Goal: Information Seeking & Learning: Learn about a topic

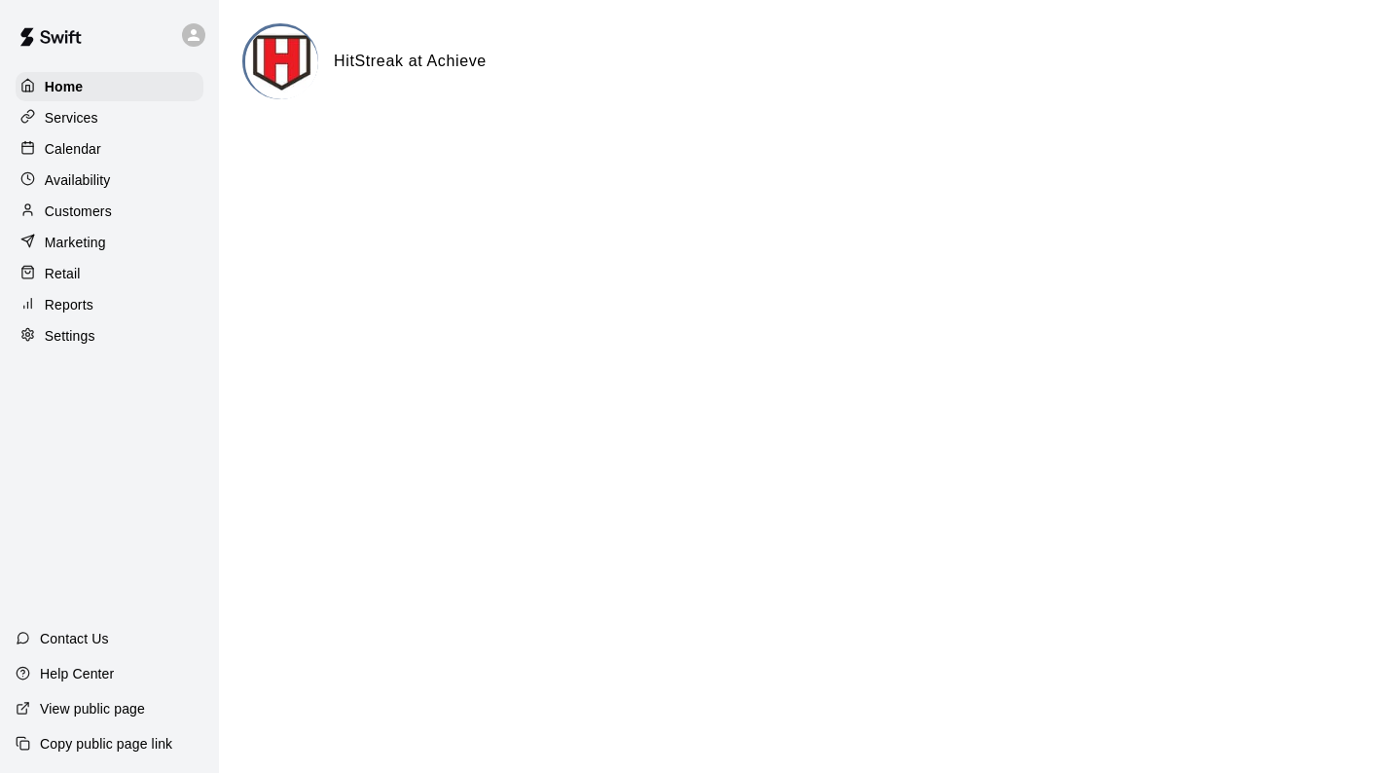
click at [70, 142] on p "Calendar" at bounding box center [73, 148] width 56 height 19
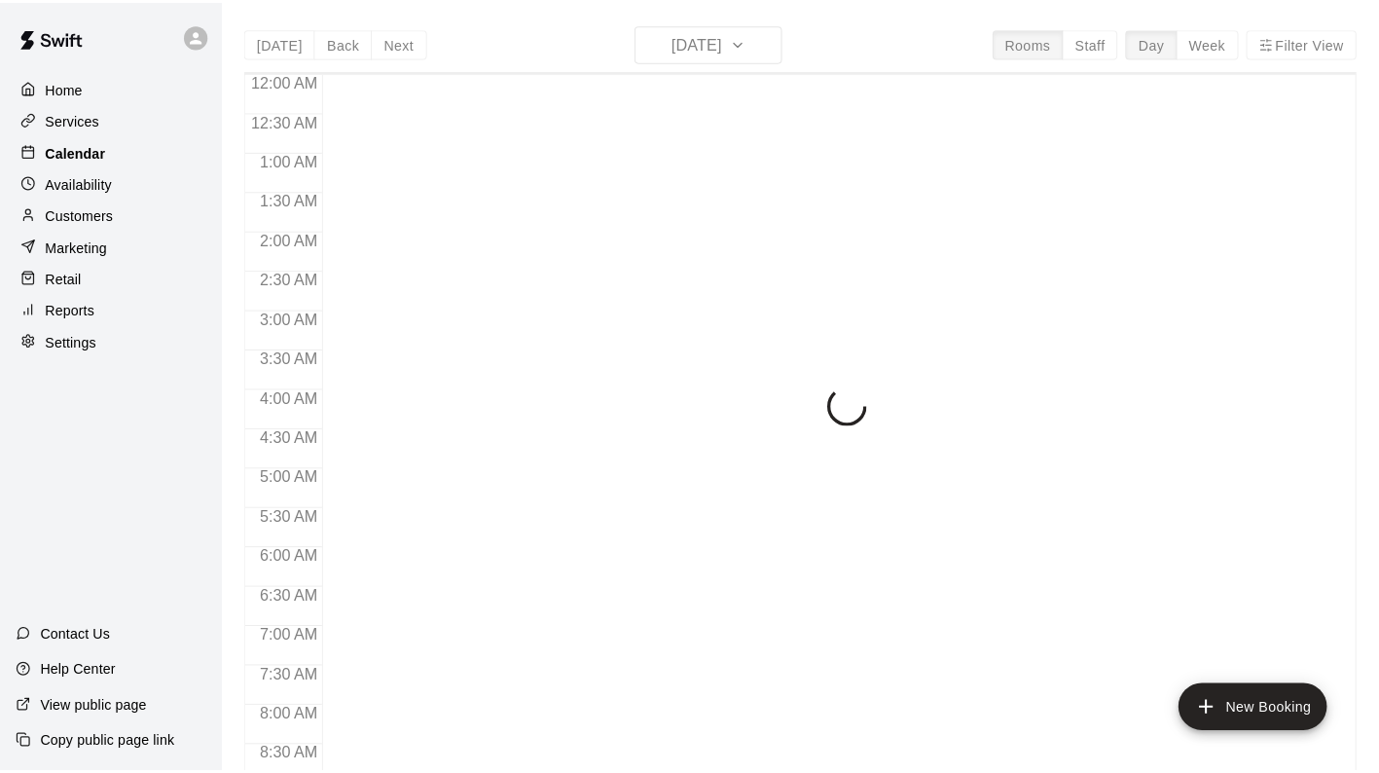
scroll to position [999, 0]
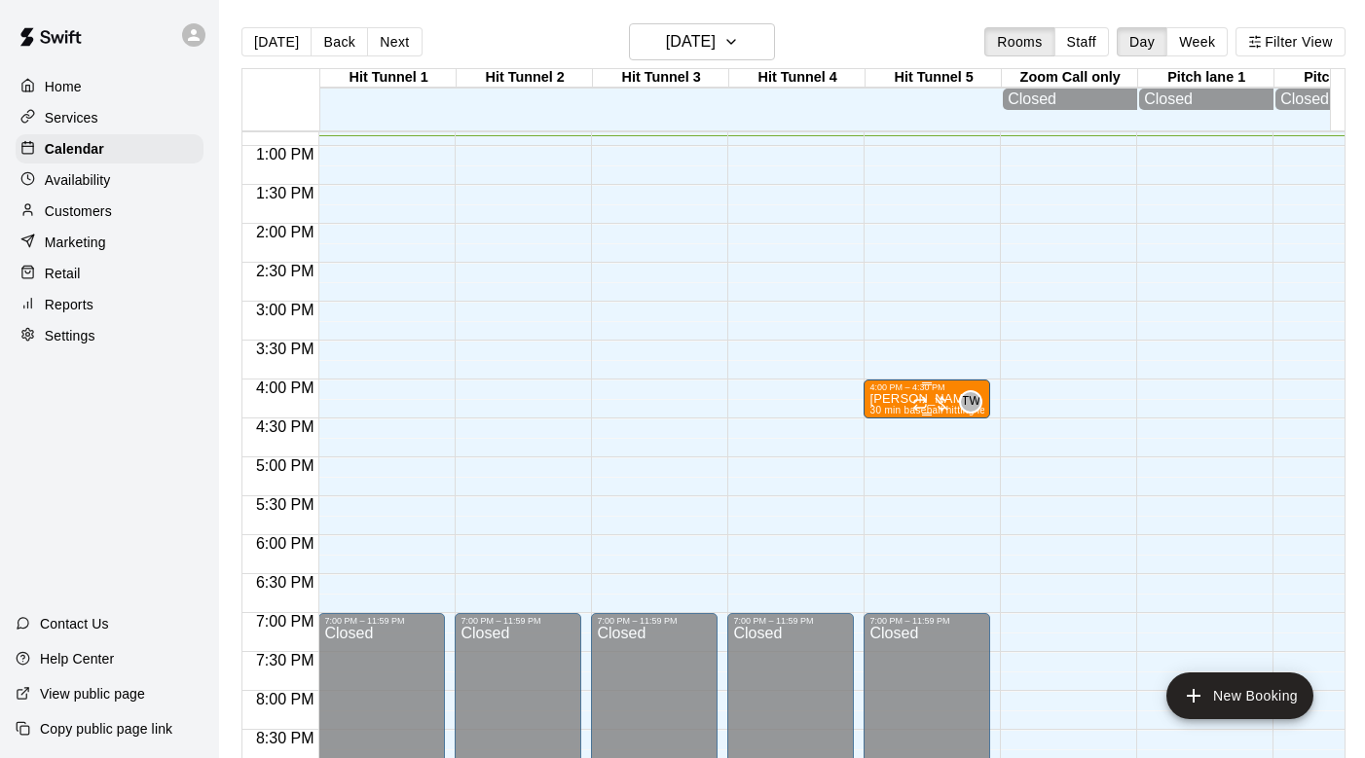
click at [891, 399] on p "[PERSON_NAME]" at bounding box center [926, 399] width 115 height 0
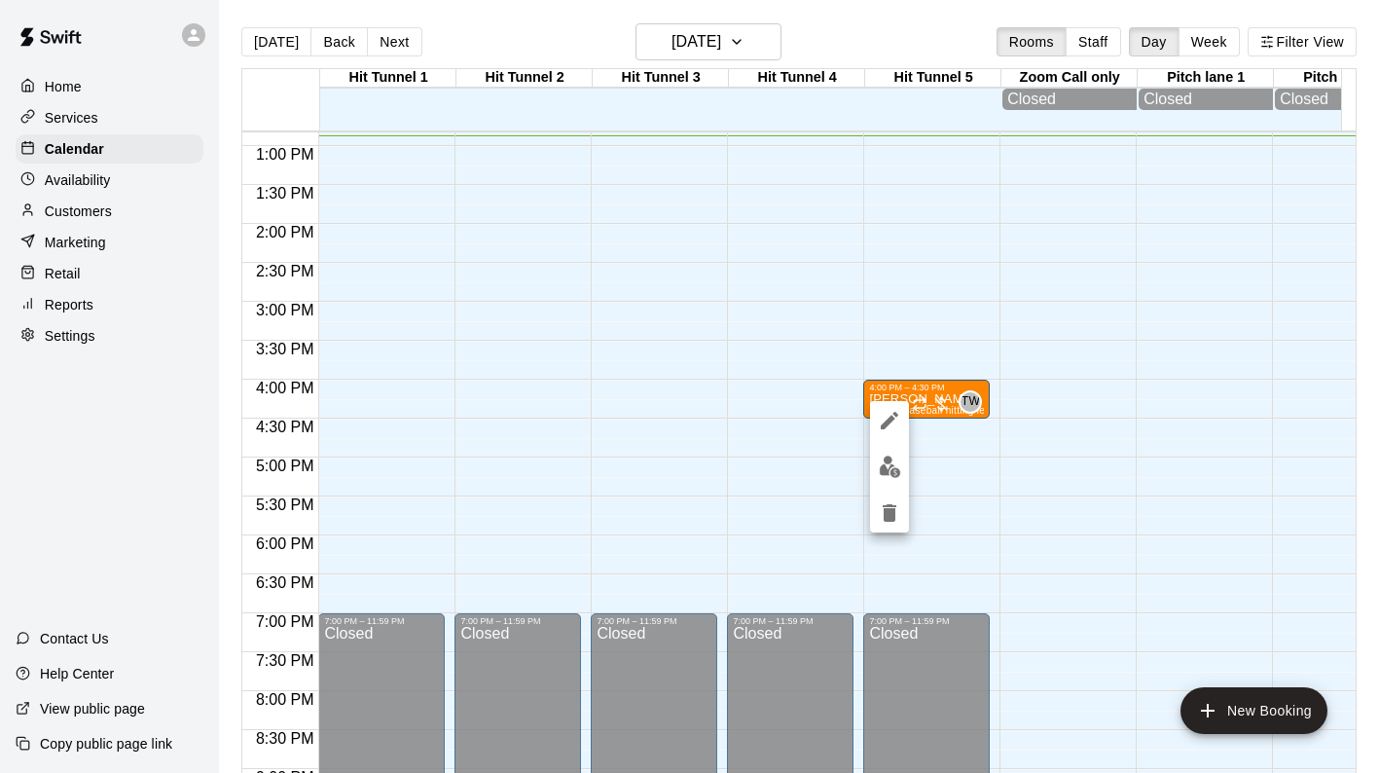
click at [944, 394] on div at bounding box center [689, 386] width 1379 height 773
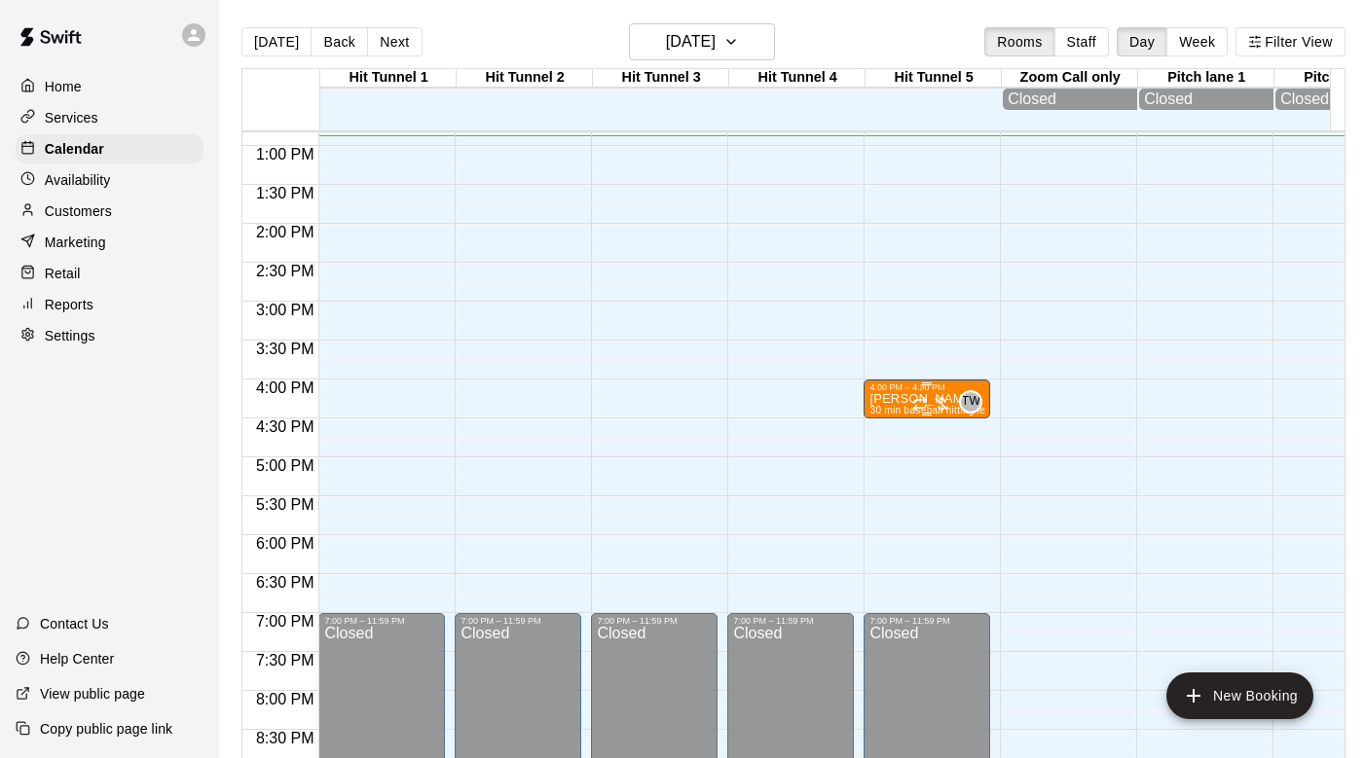
click at [940, 401] on div at bounding box center [931, 403] width 39 height 19
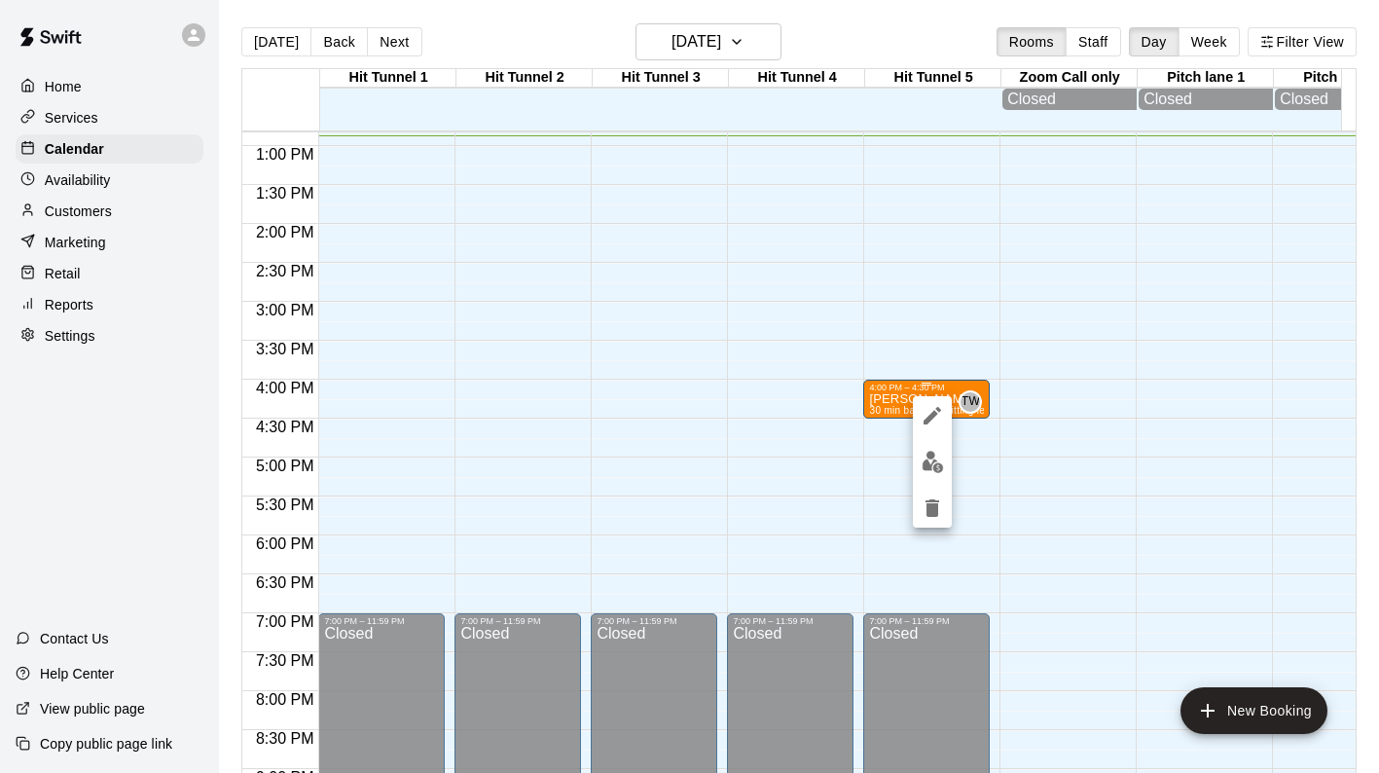
click at [939, 400] on div at bounding box center [932, 461] width 39 height 131
click at [942, 459] on img "edit" at bounding box center [933, 462] width 22 height 22
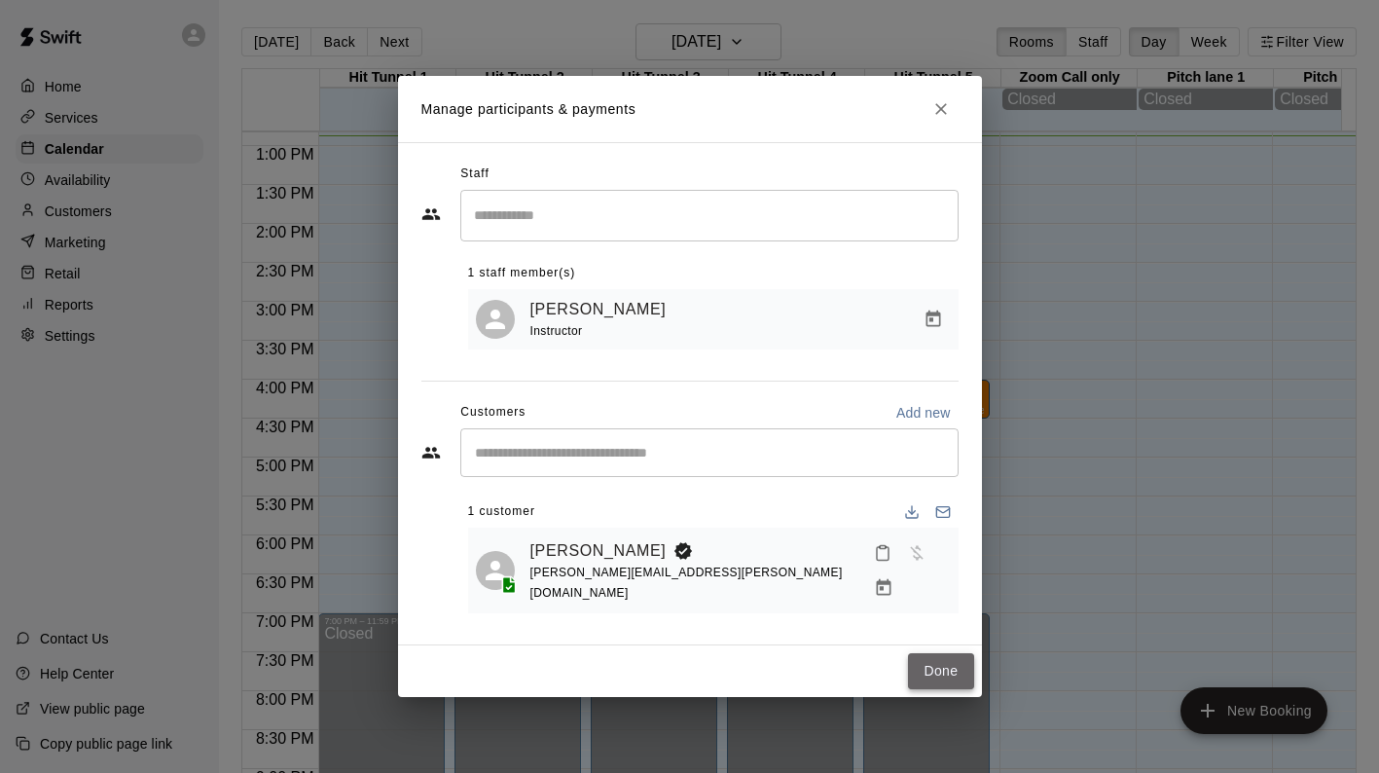
click at [942, 656] on button "Done" at bounding box center [940, 671] width 65 height 36
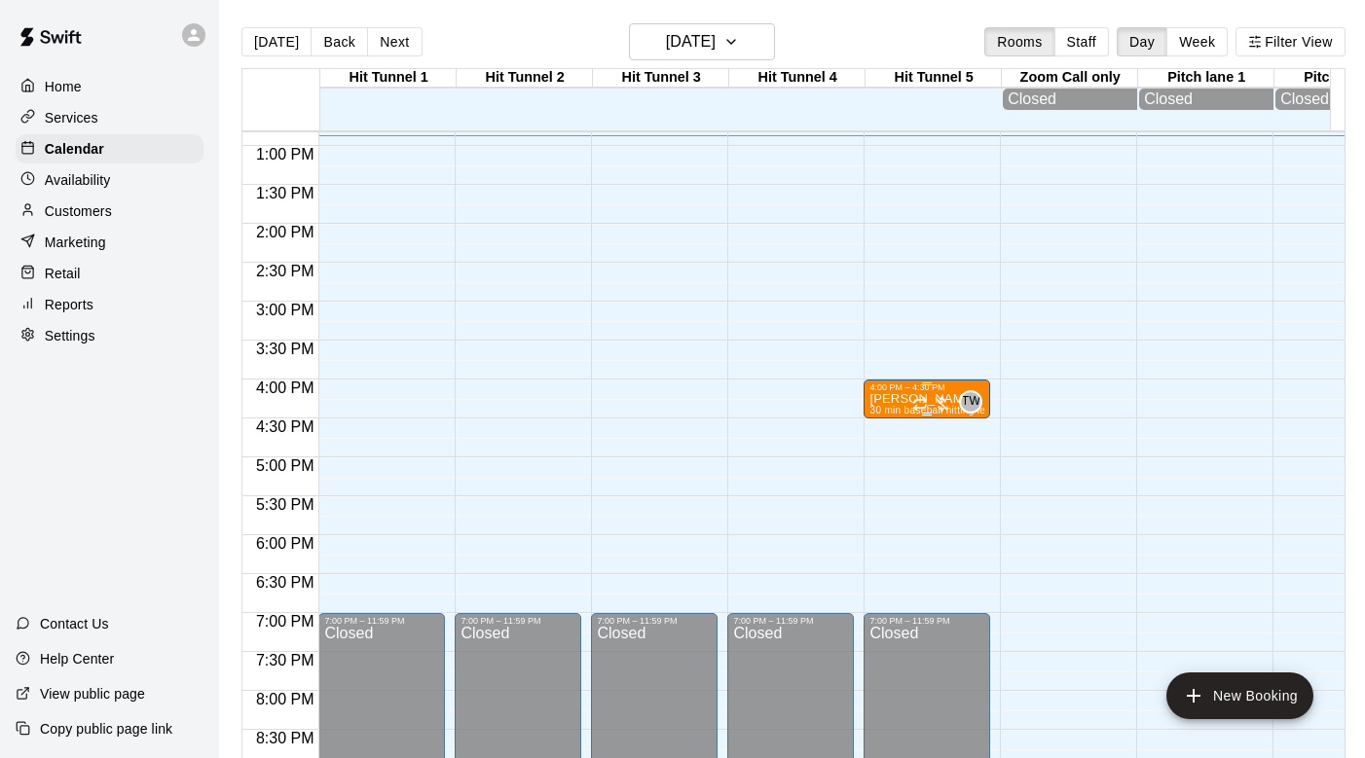
click at [883, 399] on p "[PERSON_NAME]" at bounding box center [926, 399] width 115 height 0
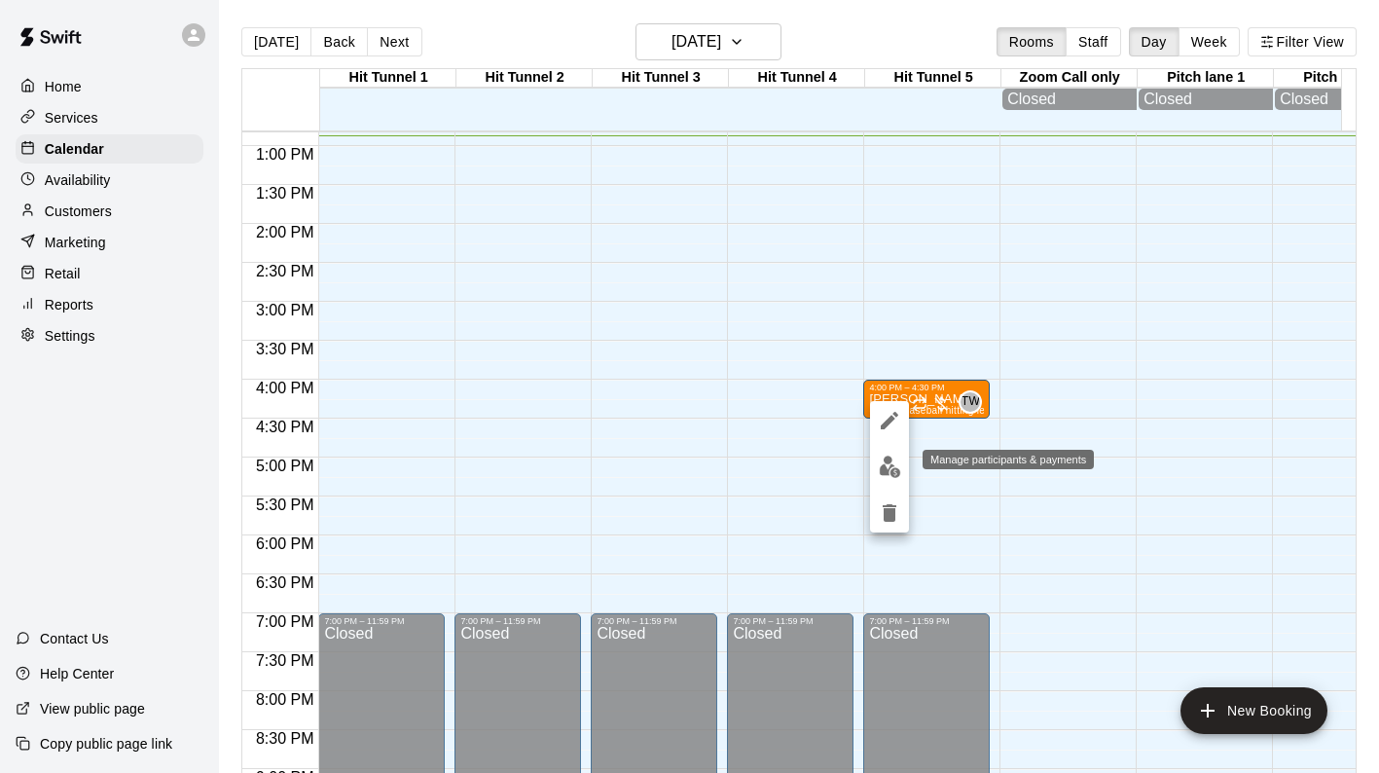
click at [893, 466] on img "edit" at bounding box center [890, 467] width 22 height 22
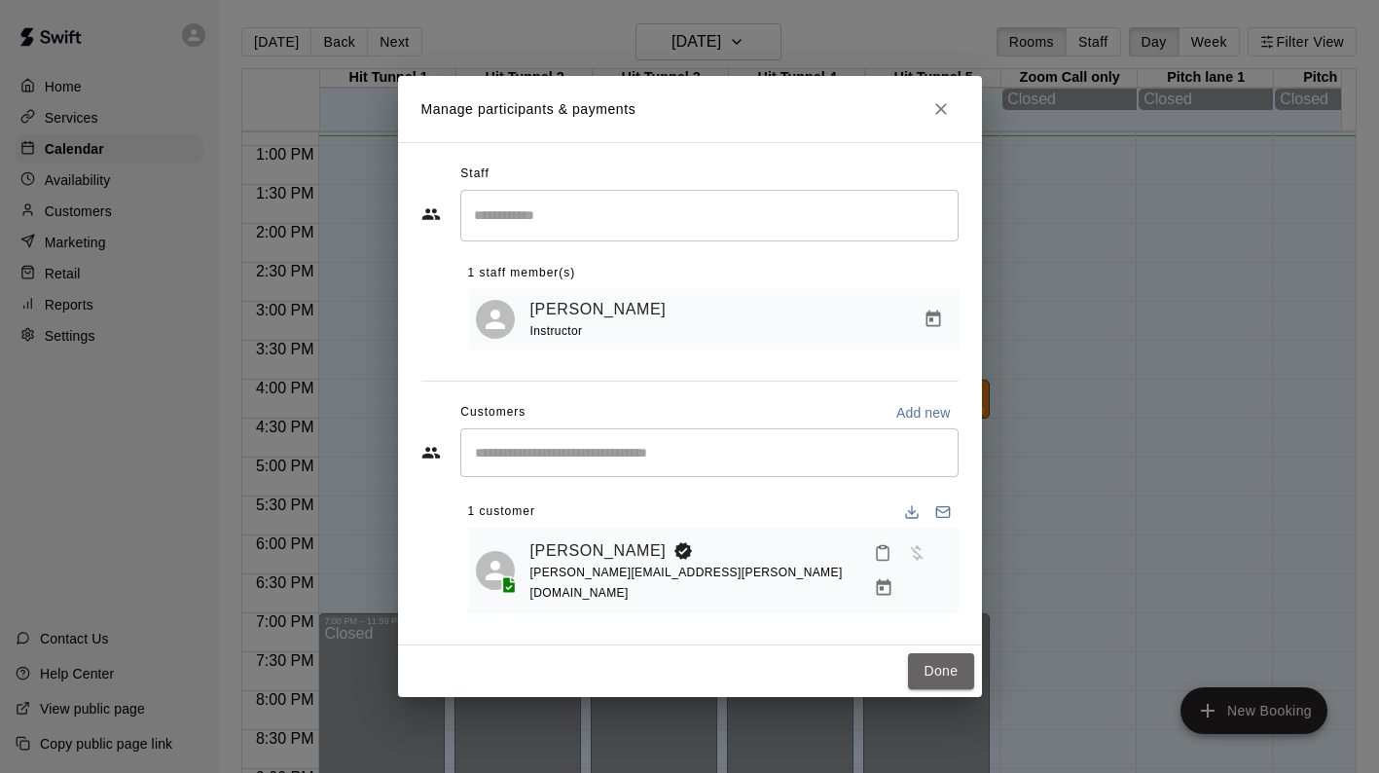
drag, startPoint x: 957, startPoint y: 653, endPoint x: 987, endPoint y: 635, distance: 35.4
click at [957, 653] on button "Done" at bounding box center [940, 671] width 65 height 36
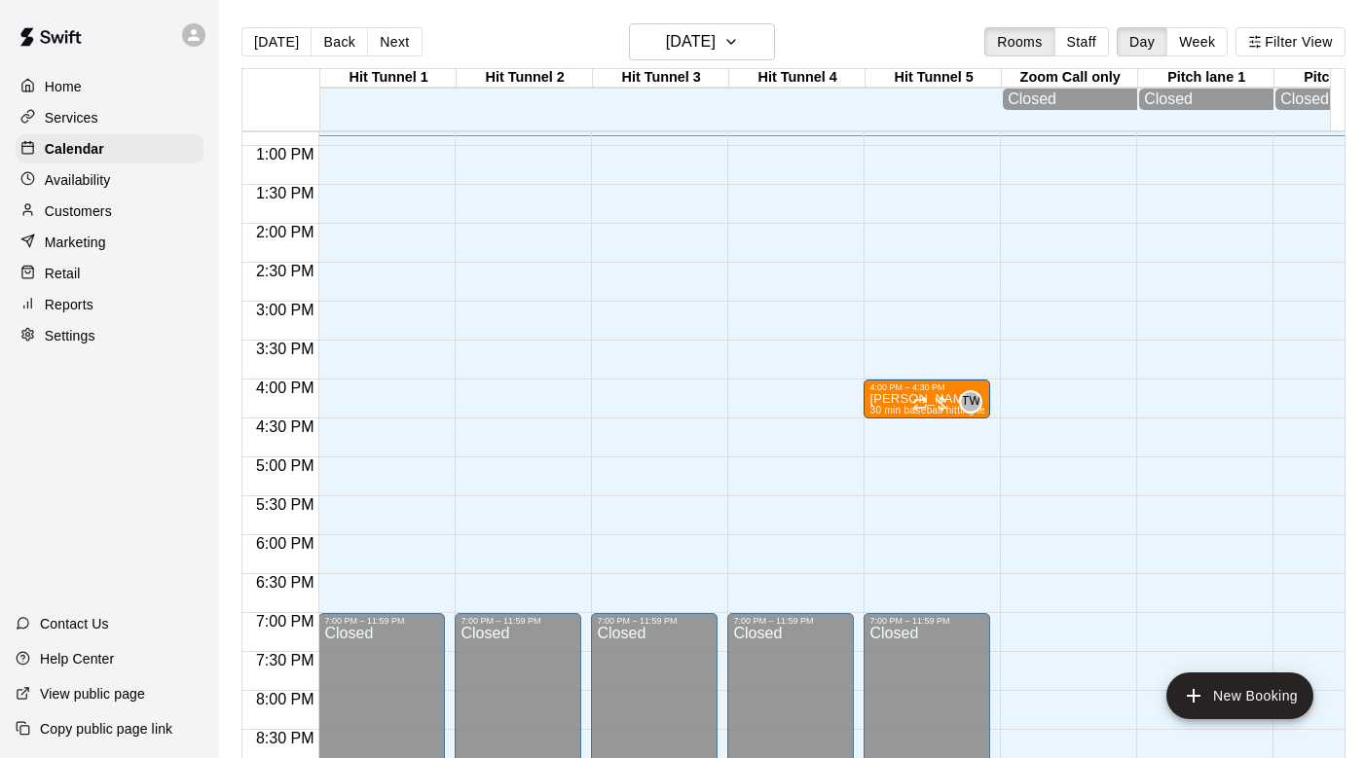
click at [740, 22] on main "[DATE] Back [DATE][DATE] Rooms Staff Day Week Filter View Hit Tunnel 1 10 Fri H…" at bounding box center [793, 395] width 1149 height 790
click at [739, 35] on icon "button" at bounding box center [731, 41] width 16 height 23
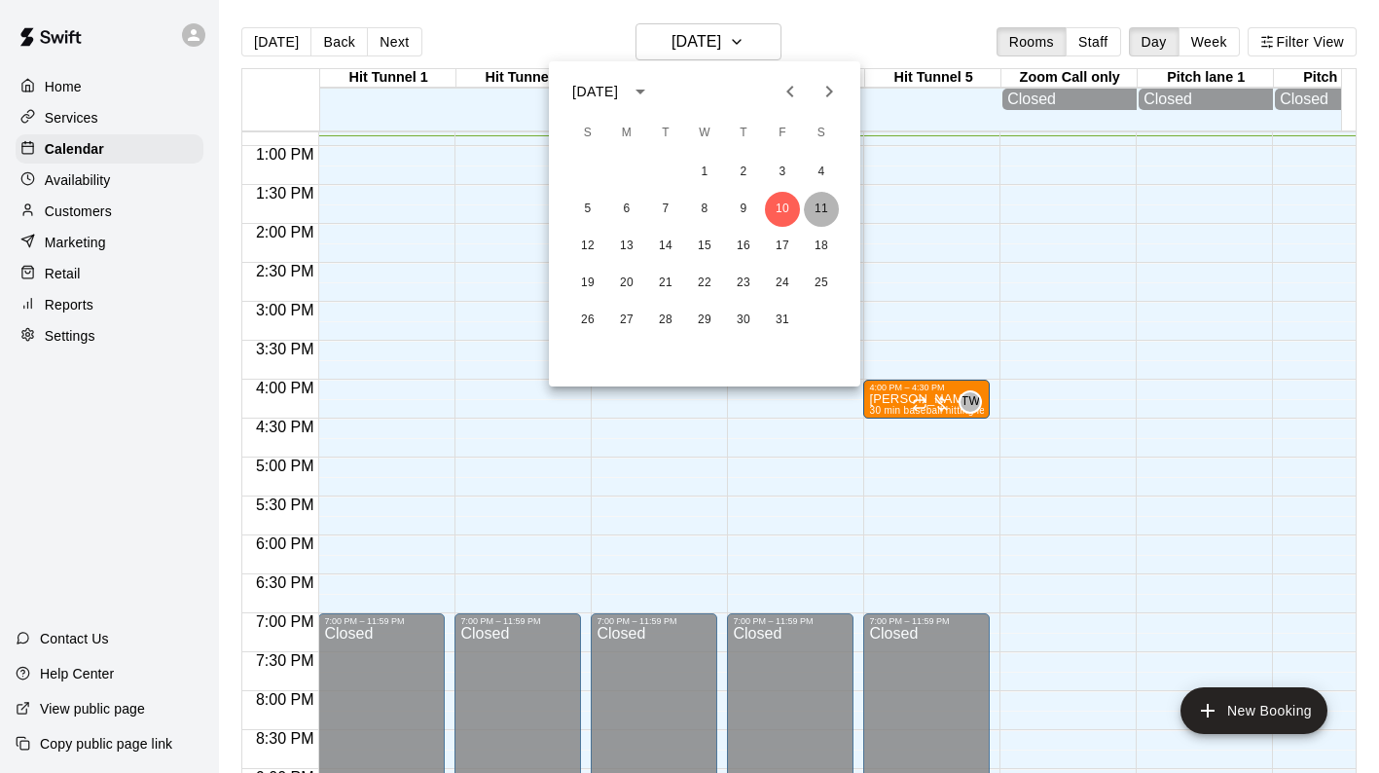
click at [822, 205] on button "11" at bounding box center [821, 209] width 35 height 35
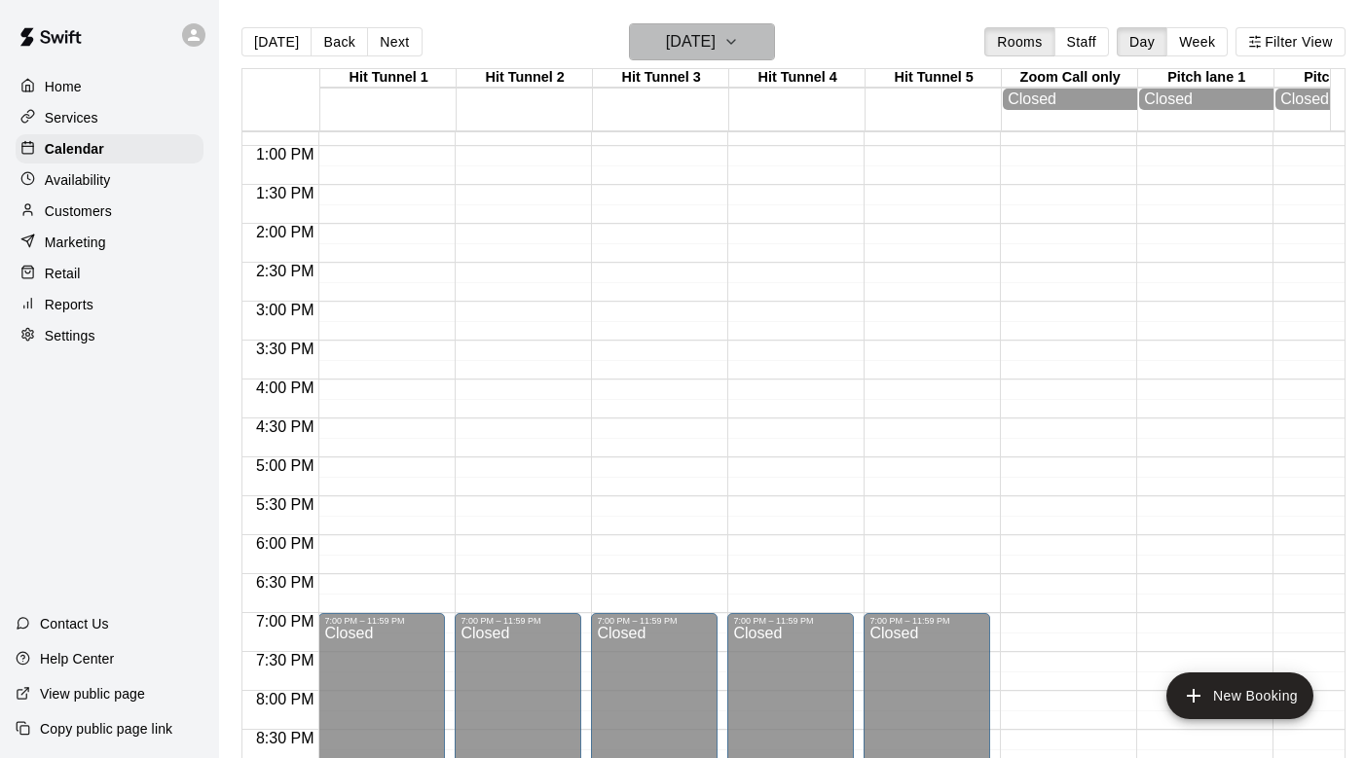
click at [739, 36] on icon "button" at bounding box center [731, 41] width 16 height 23
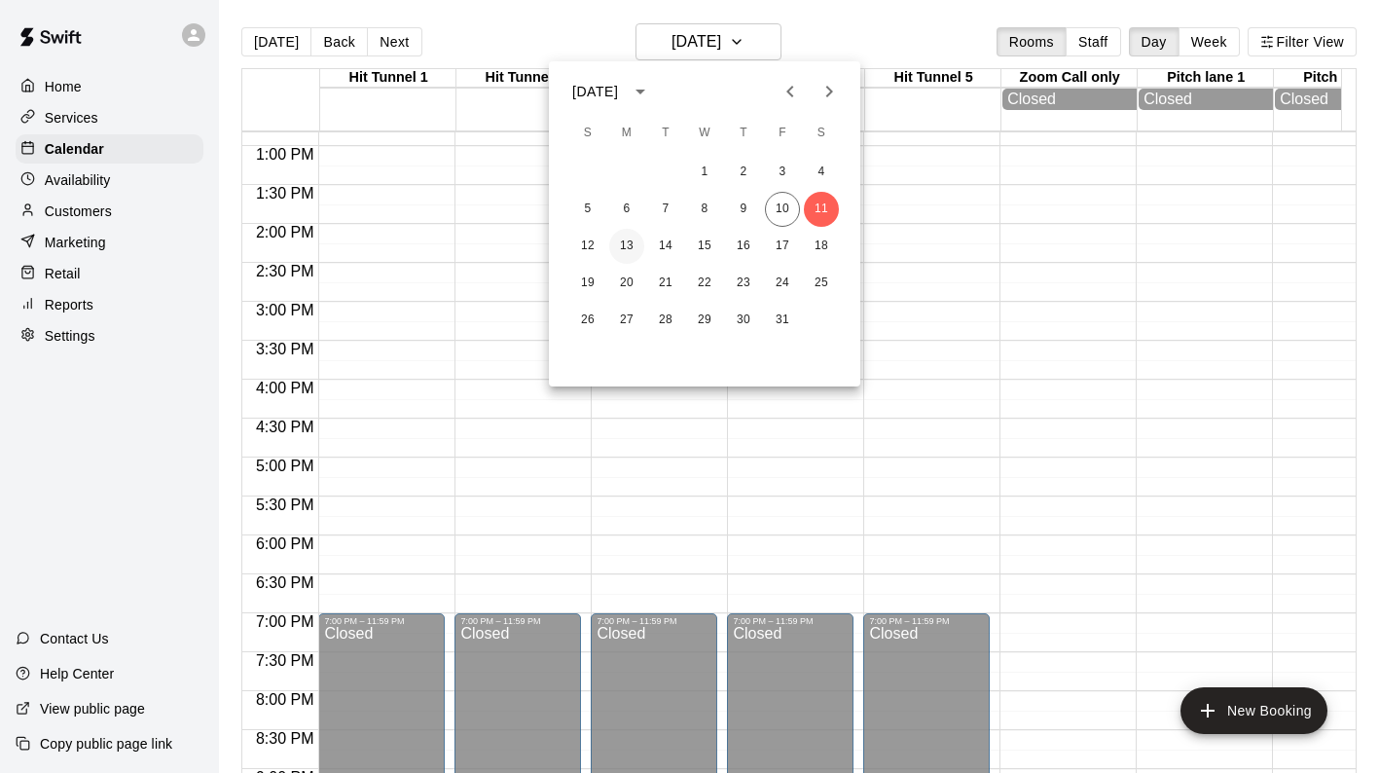
click at [623, 246] on button "13" at bounding box center [626, 246] width 35 height 35
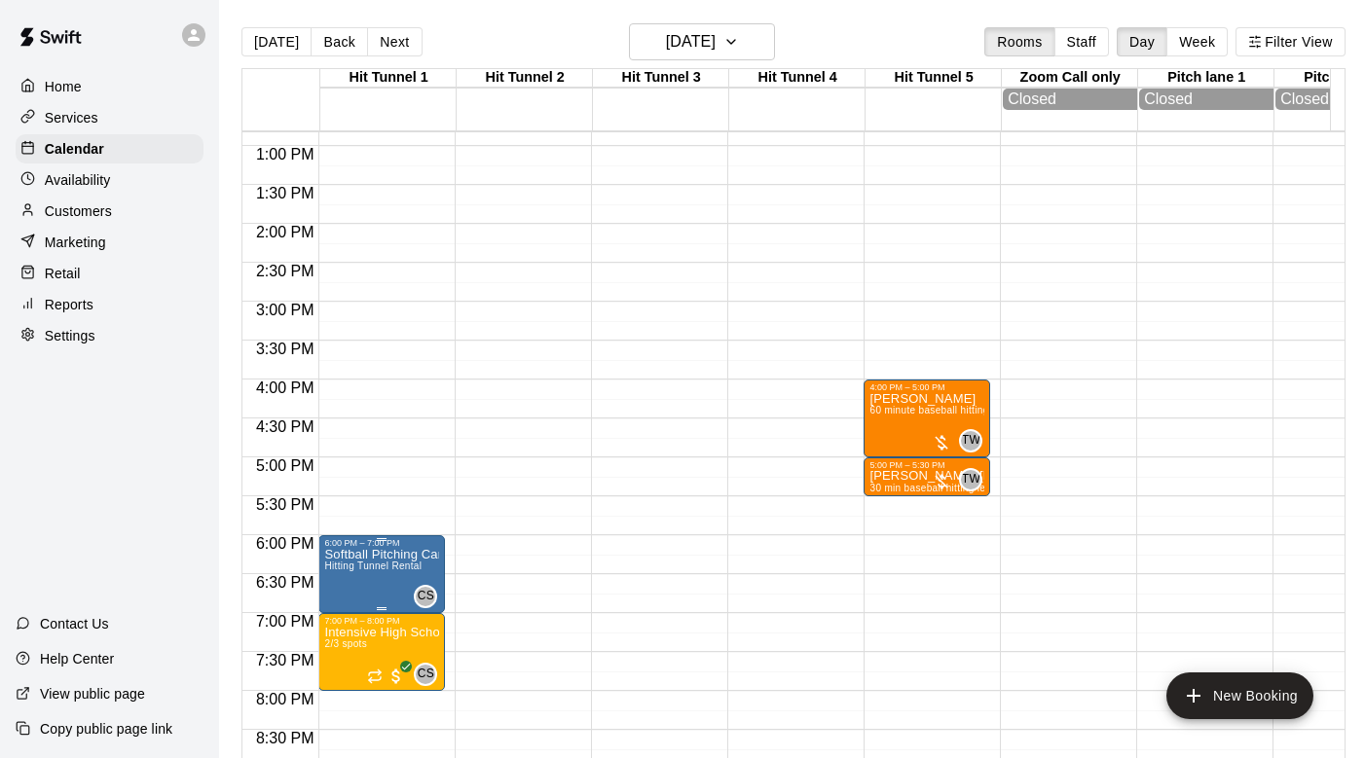
click at [399, 555] on p "Softball Pitching Camp" at bounding box center [381, 555] width 115 height 0
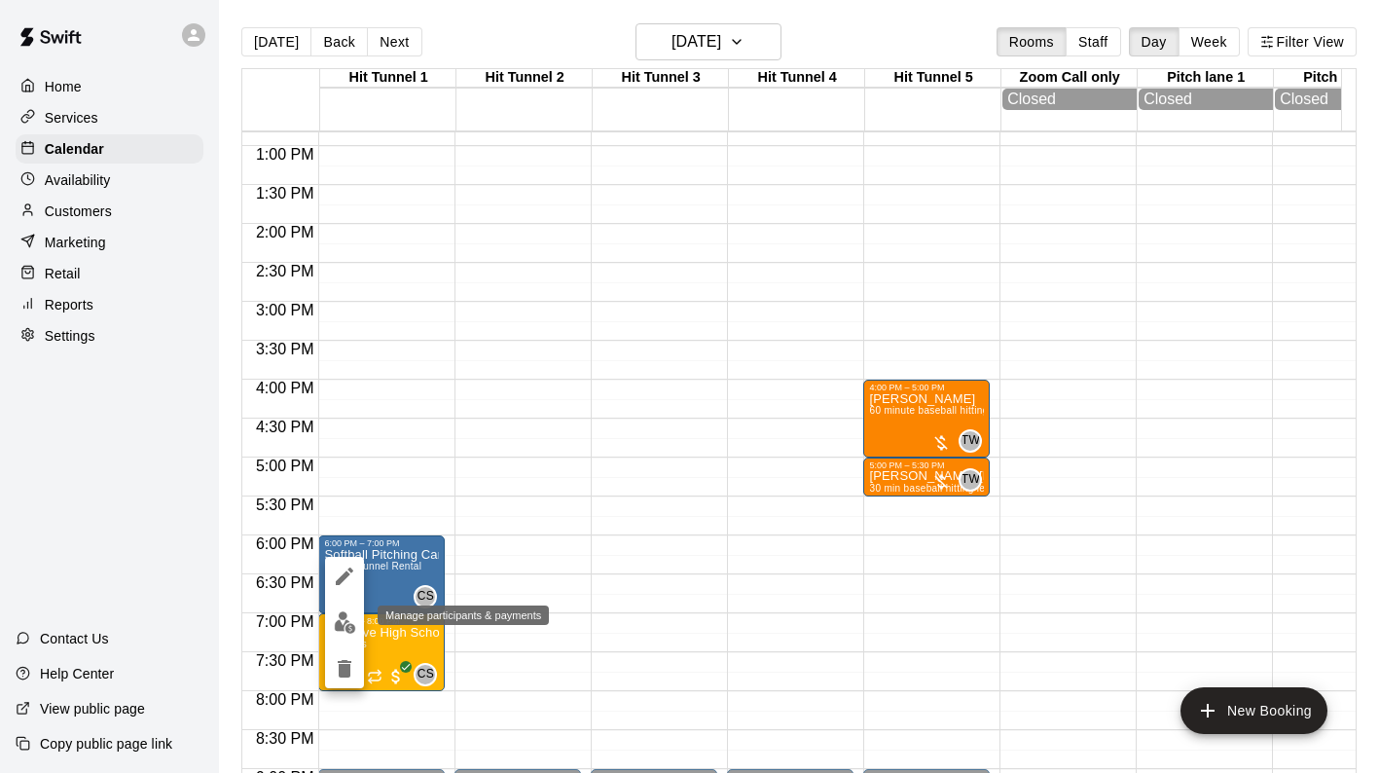
click at [343, 622] on img "edit" at bounding box center [345, 622] width 22 height 22
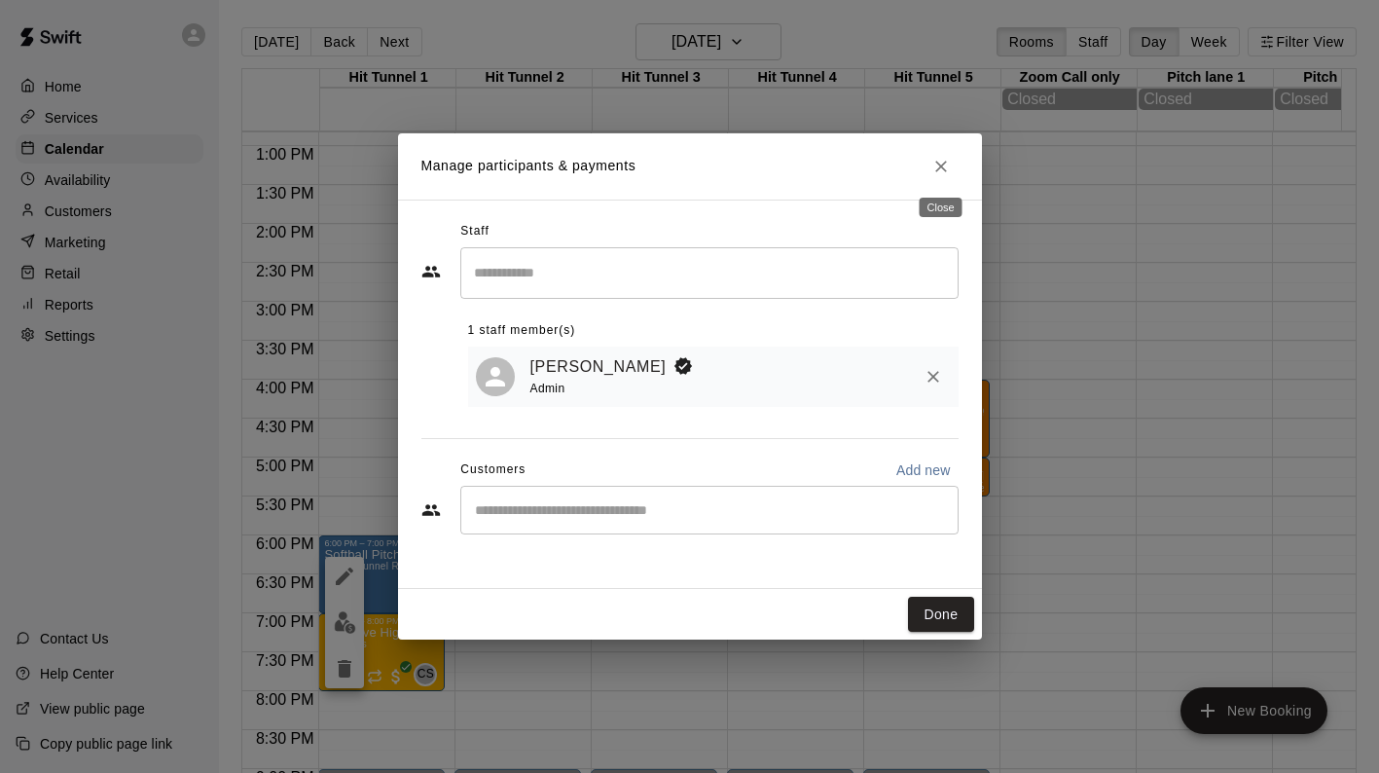
click at [944, 173] on icon "Close" at bounding box center [941, 166] width 19 height 19
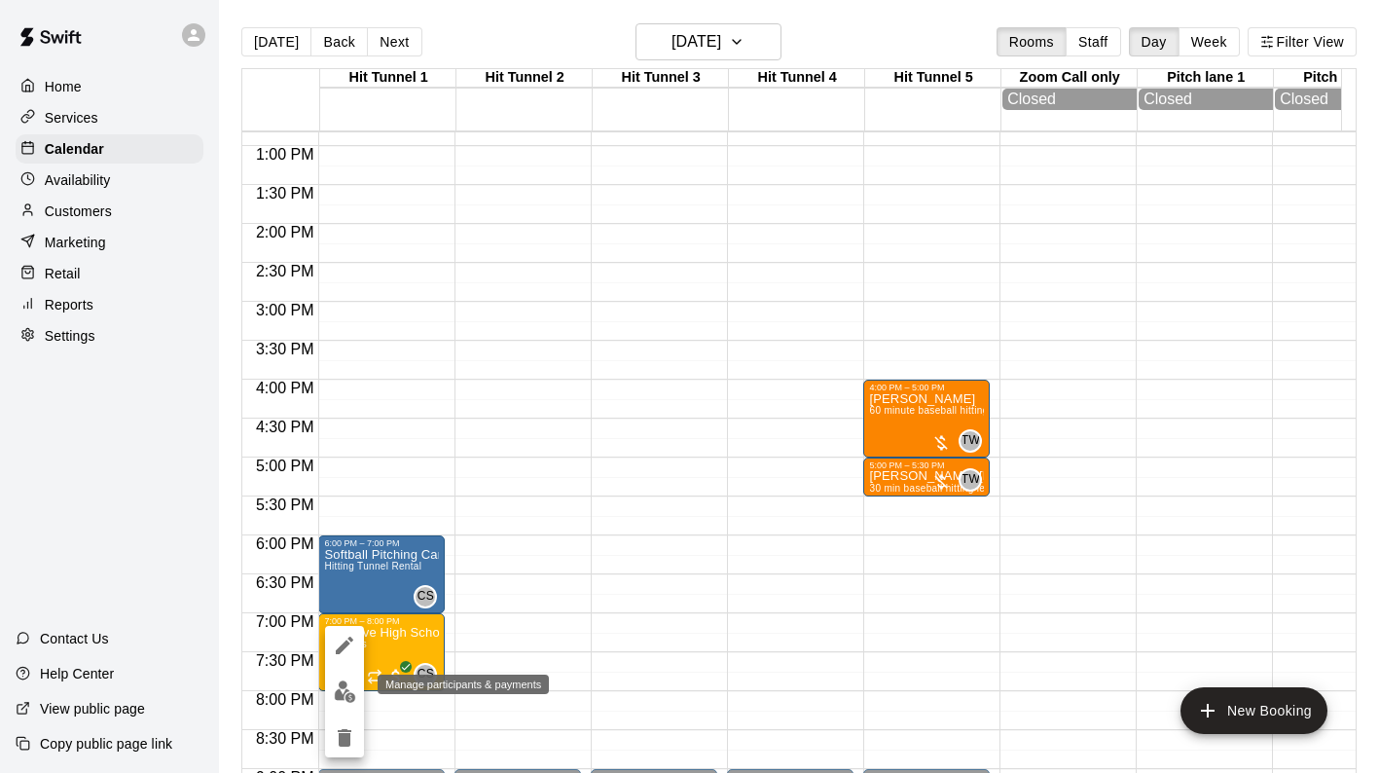
click at [342, 688] on img "edit" at bounding box center [345, 691] width 22 height 22
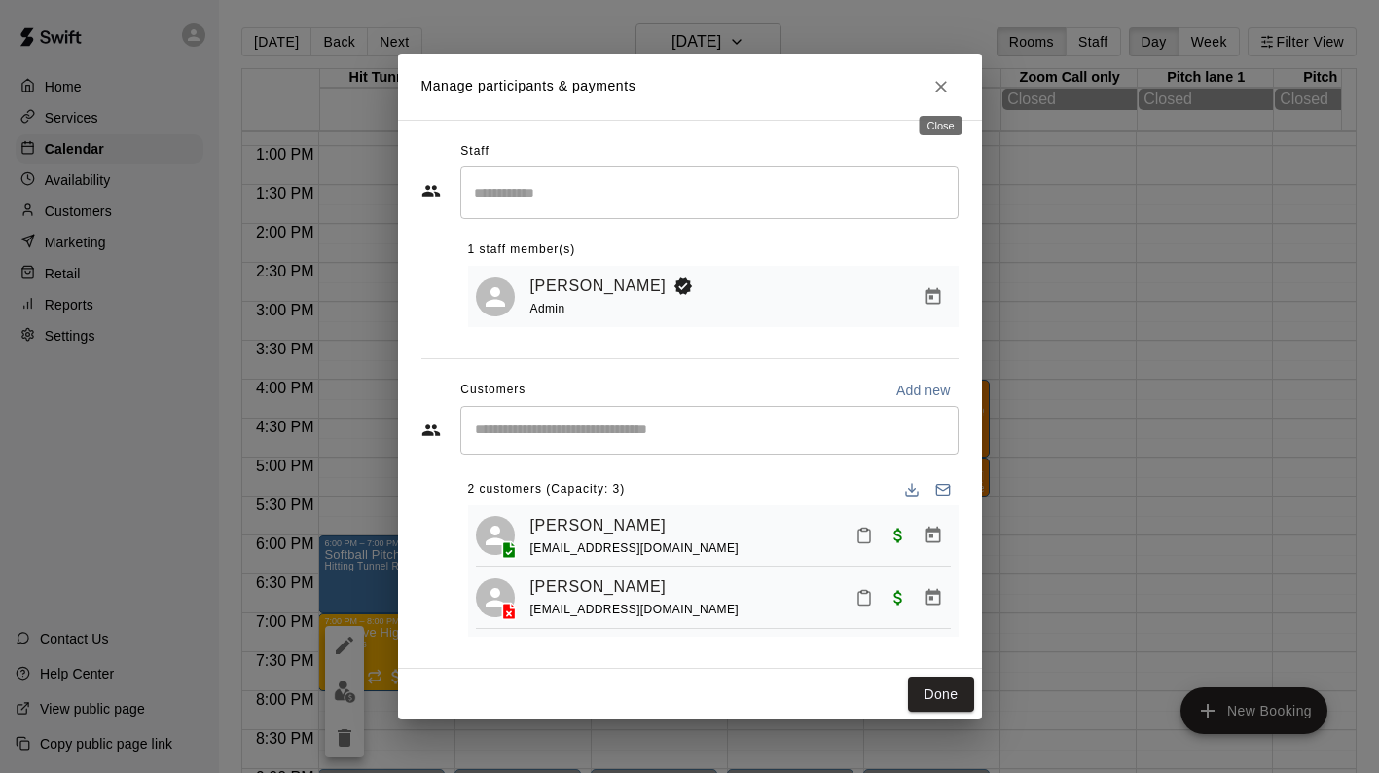
click at [946, 82] on icon "Close" at bounding box center [941, 86] width 19 height 19
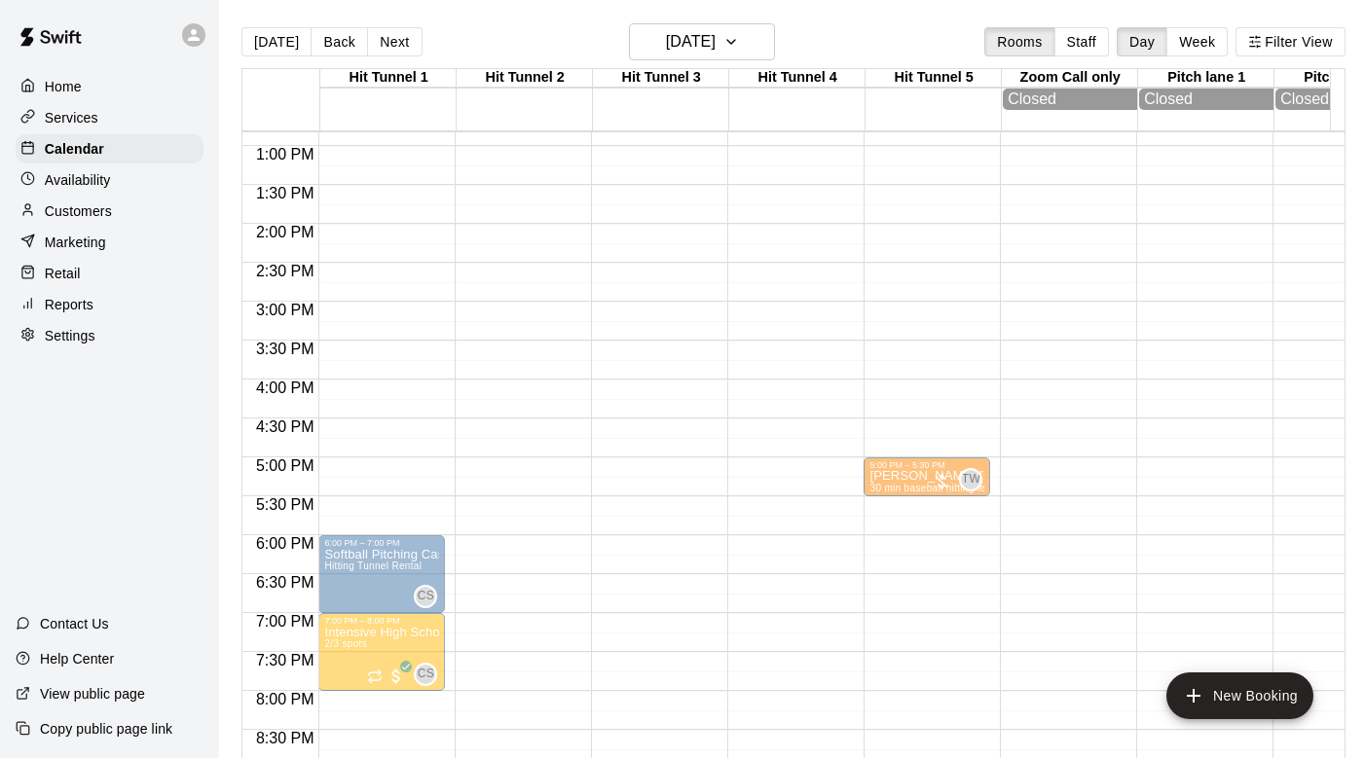
click at [914, 415] on span "60 minute baseball hitting lesson" at bounding box center [945, 410] width 152 height 11
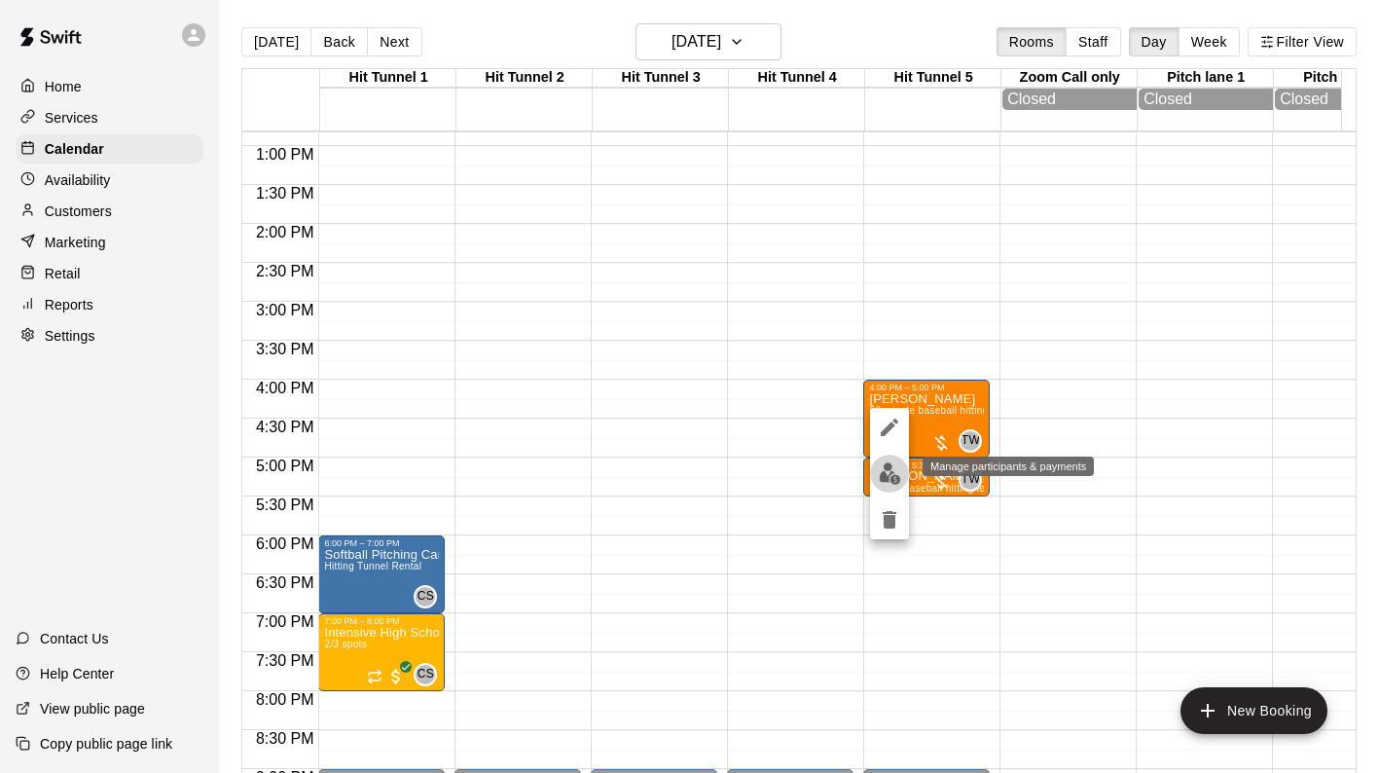
click at [892, 475] on img "edit" at bounding box center [890, 473] width 22 height 22
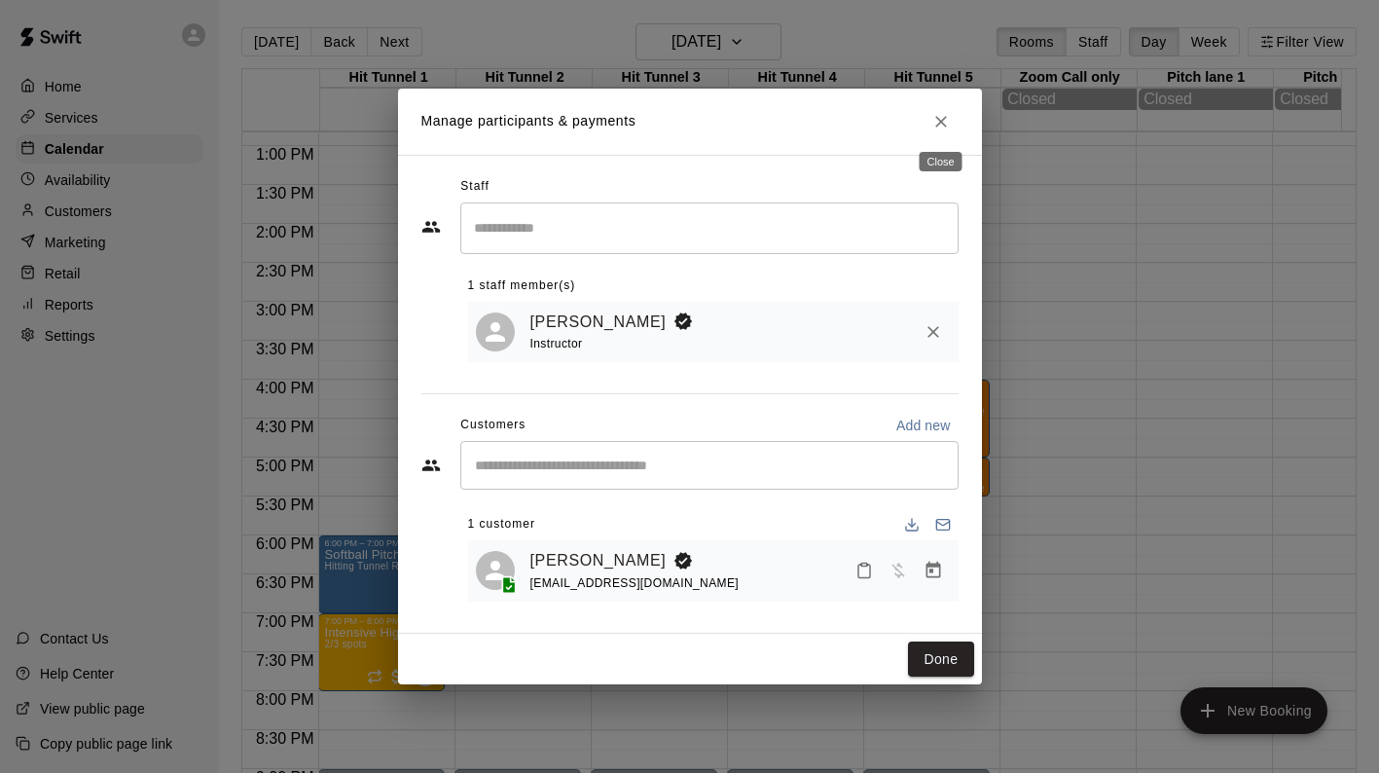
click at [942, 119] on icon "Close" at bounding box center [942, 122] width 12 height 12
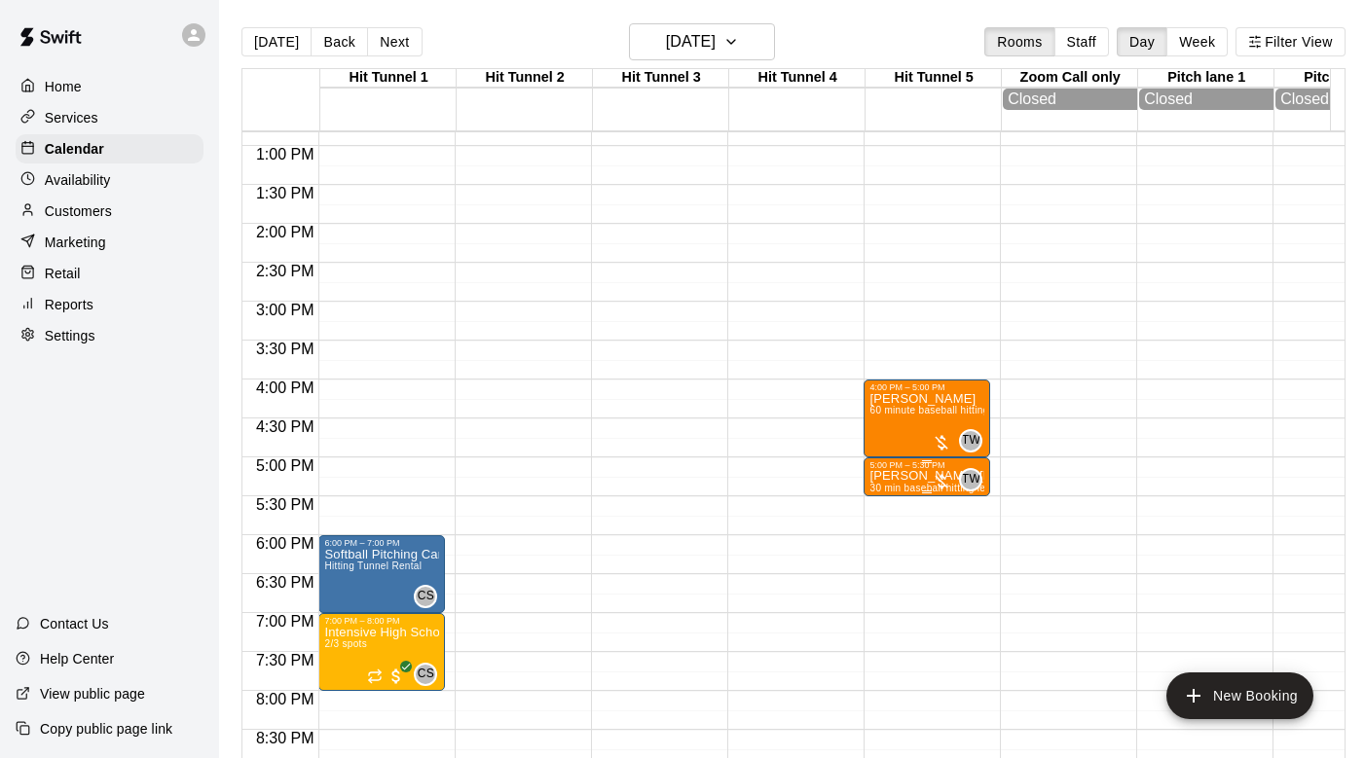
click at [896, 476] on p "[PERSON_NAME] [PERSON_NAME]" at bounding box center [926, 476] width 115 height 0
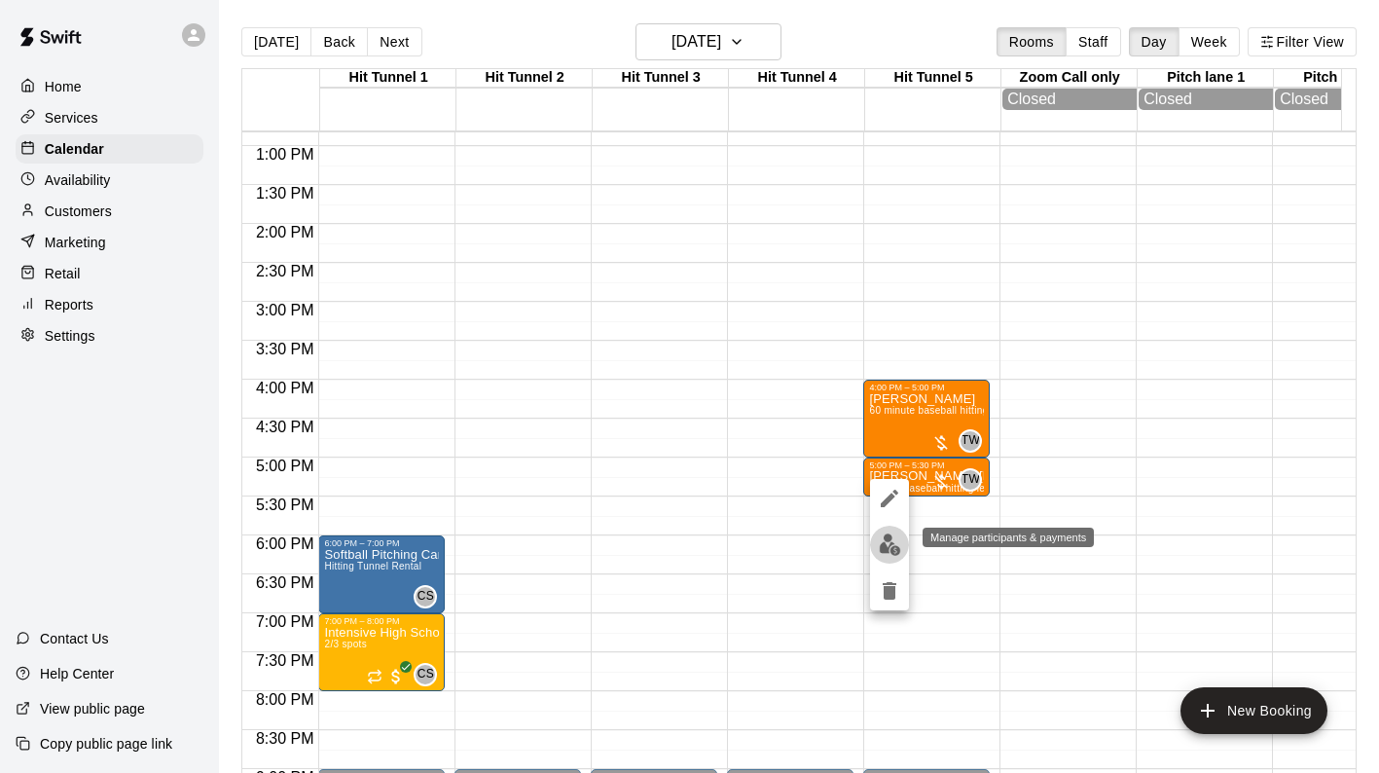
click at [895, 546] on img "edit" at bounding box center [890, 544] width 22 height 22
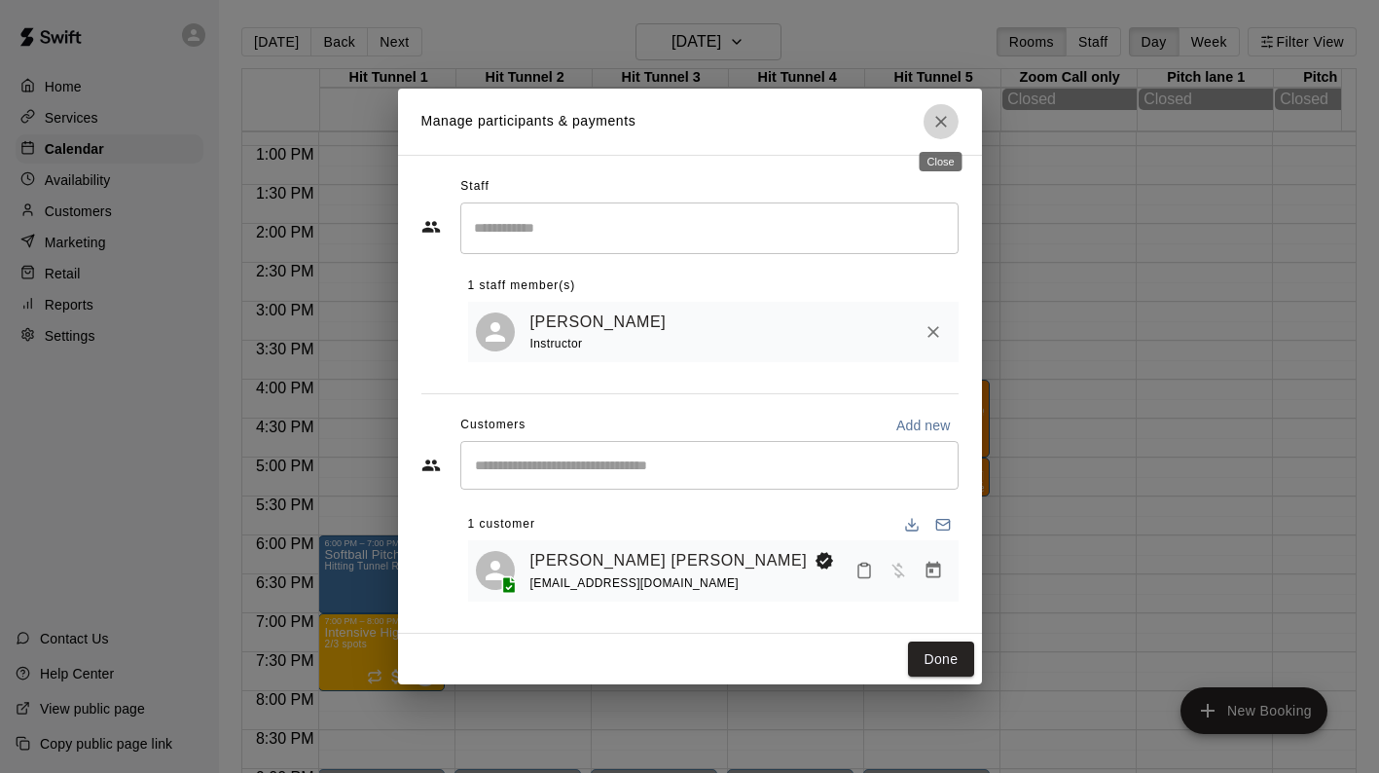
click at [937, 113] on icon "Close" at bounding box center [941, 121] width 19 height 19
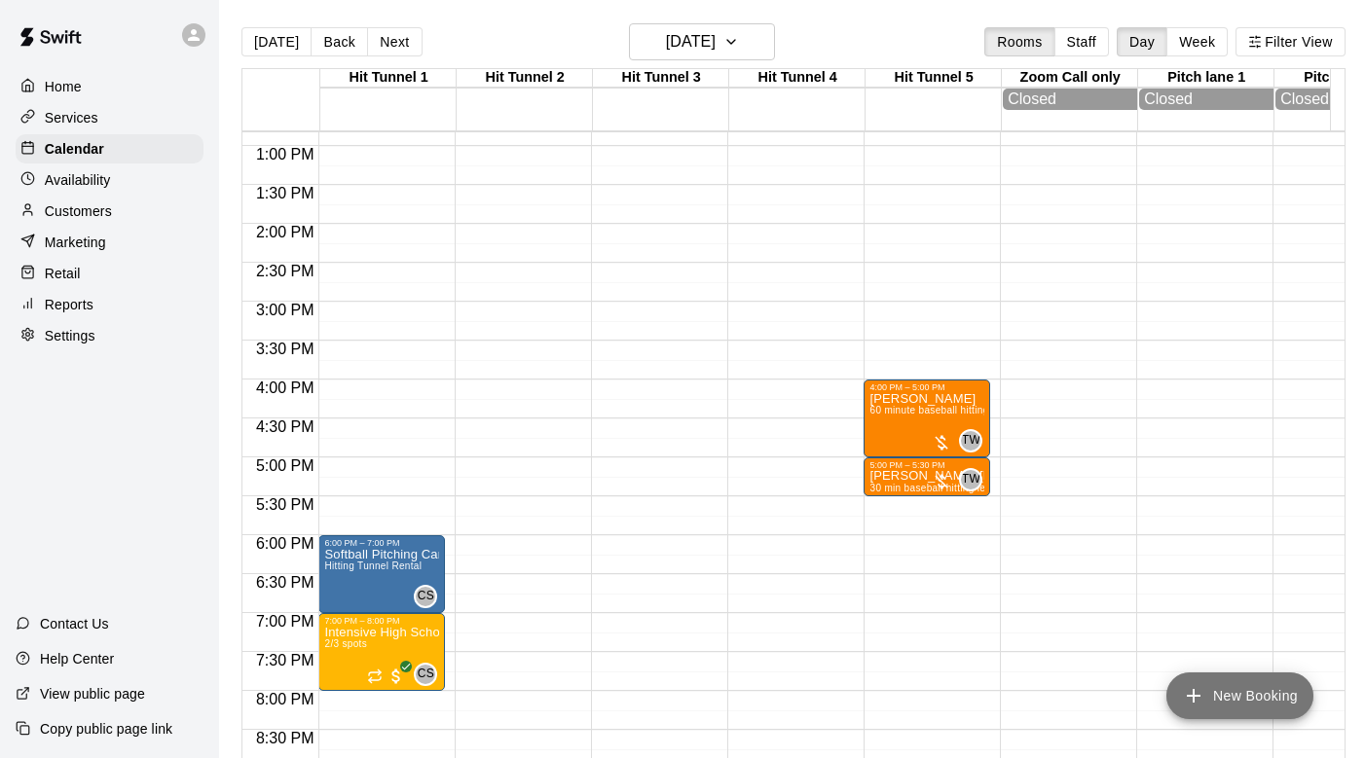
click at [1196, 701] on icon "add" at bounding box center [1193, 695] width 23 height 23
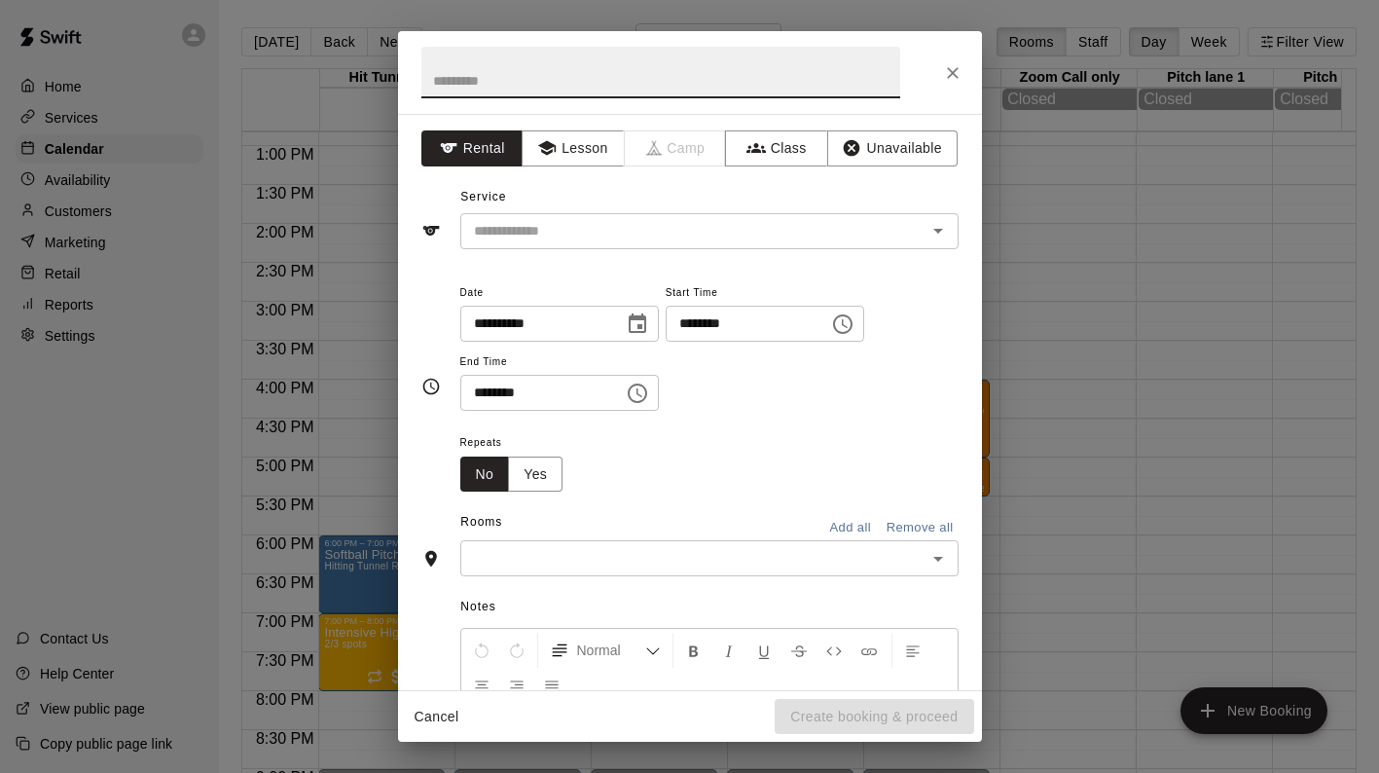
click at [955, 74] on icon "Close" at bounding box center [953, 73] width 12 height 12
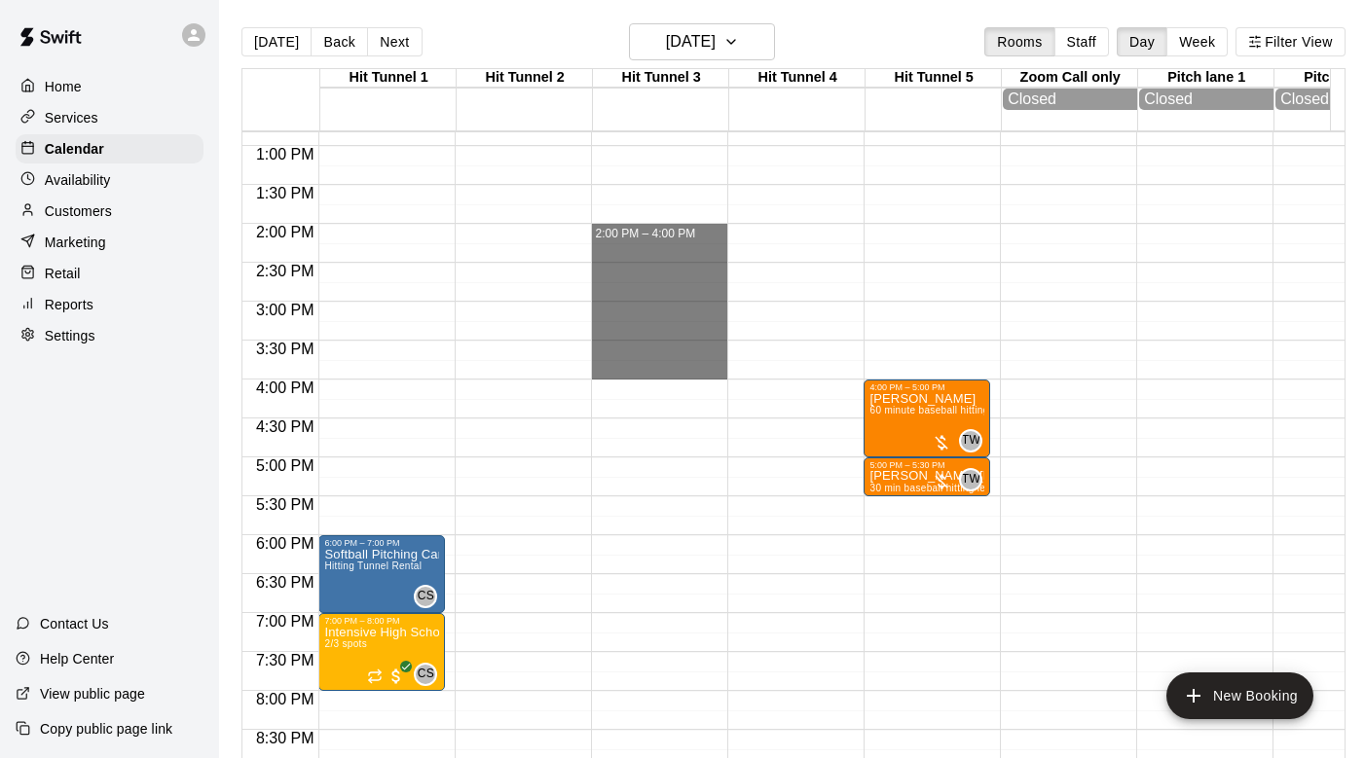
drag, startPoint x: 661, startPoint y: 229, endPoint x: 671, endPoint y: 376, distance: 147.3
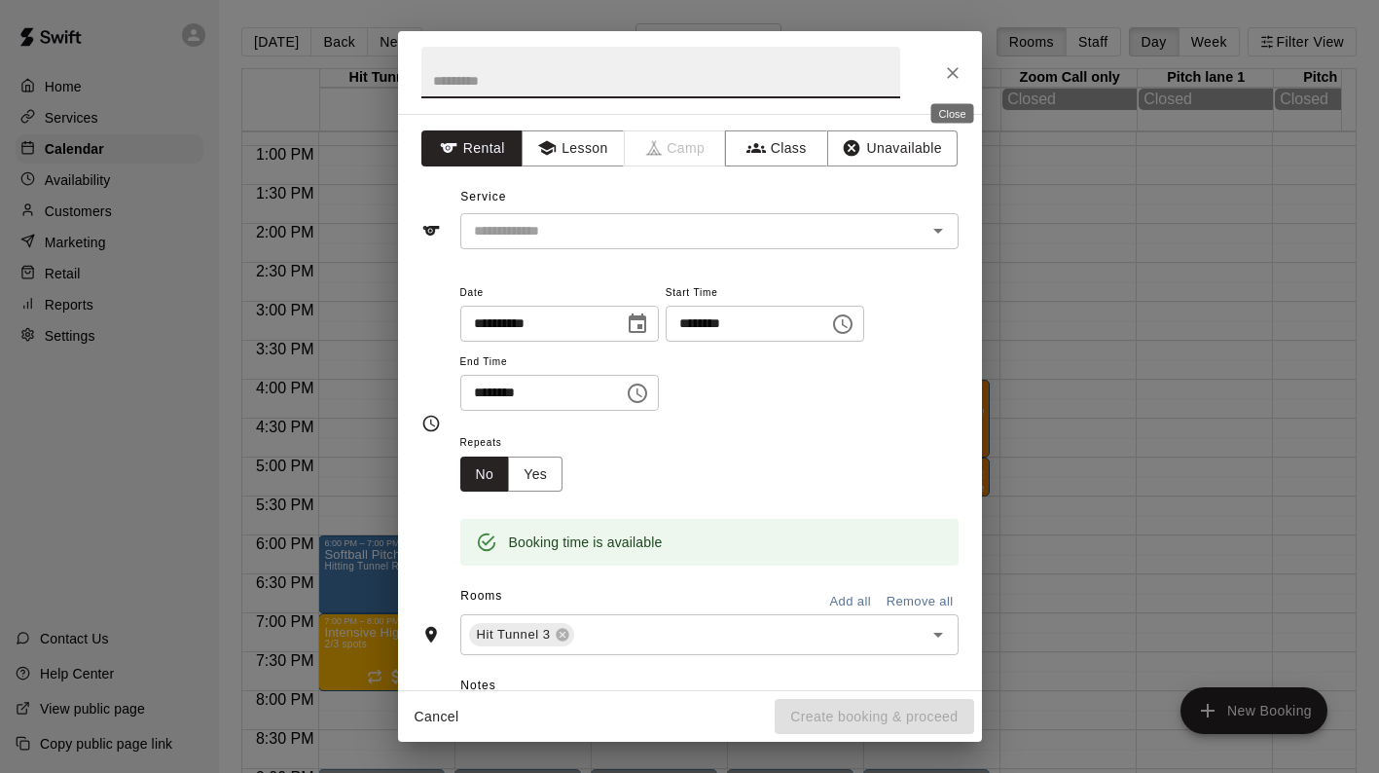
click at [952, 66] on icon "Close" at bounding box center [952, 72] width 19 height 19
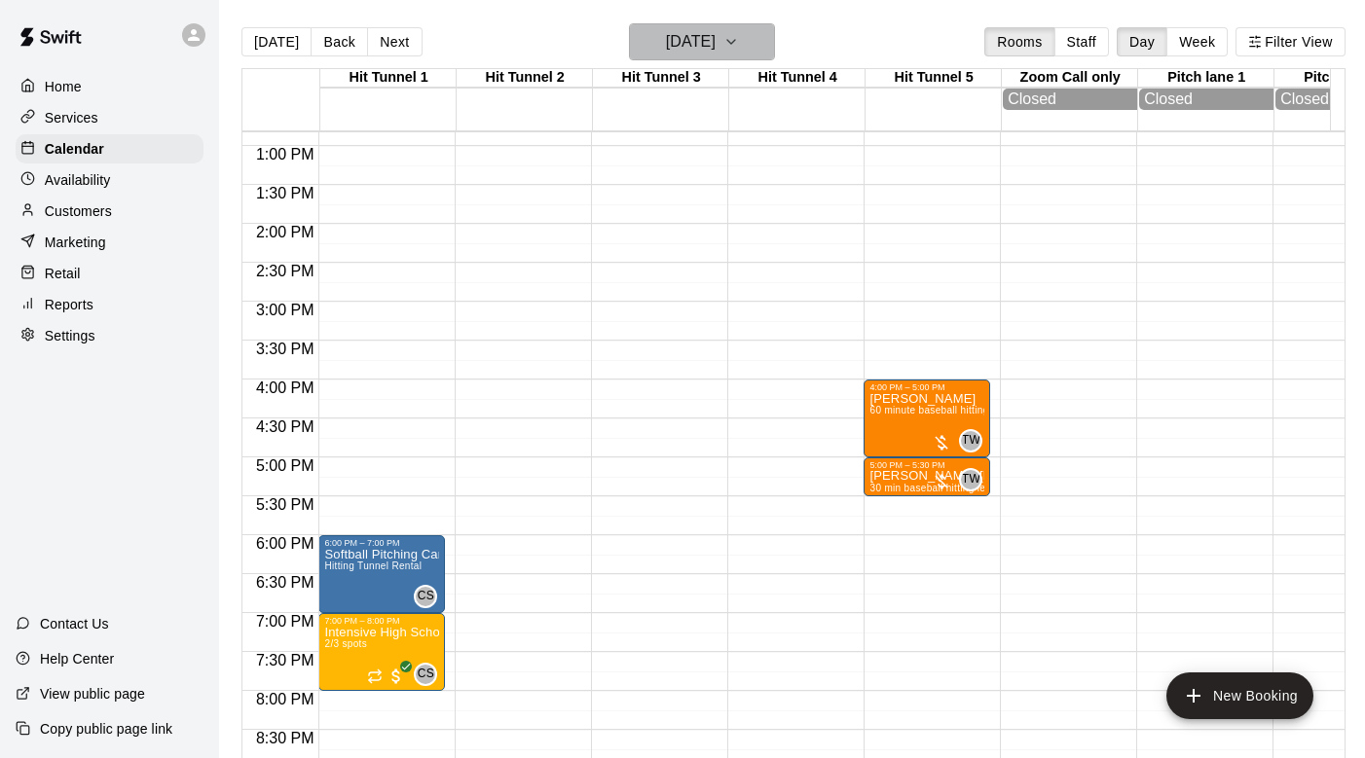
click at [739, 40] on icon "button" at bounding box center [731, 41] width 16 height 23
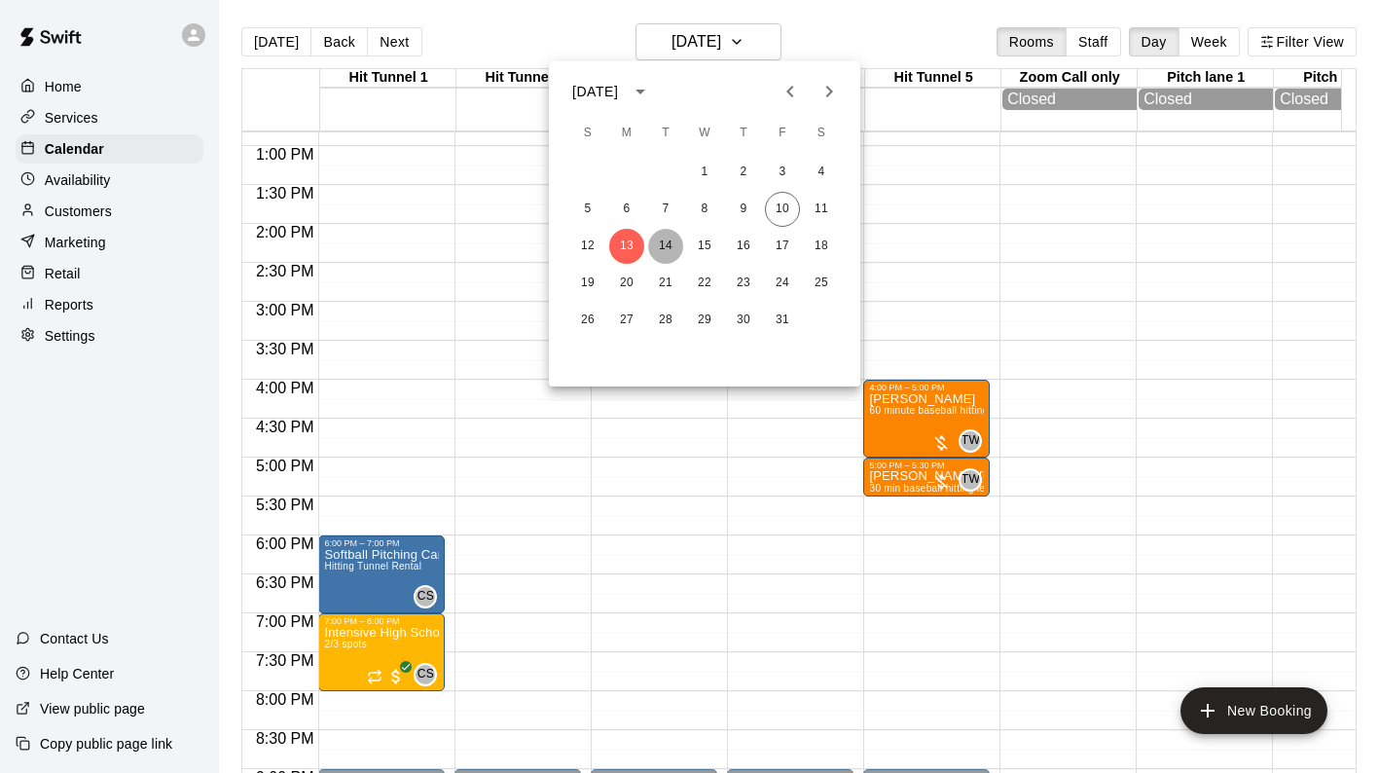
click at [667, 243] on button "14" at bounding box center [665, 246] width 35 height 35
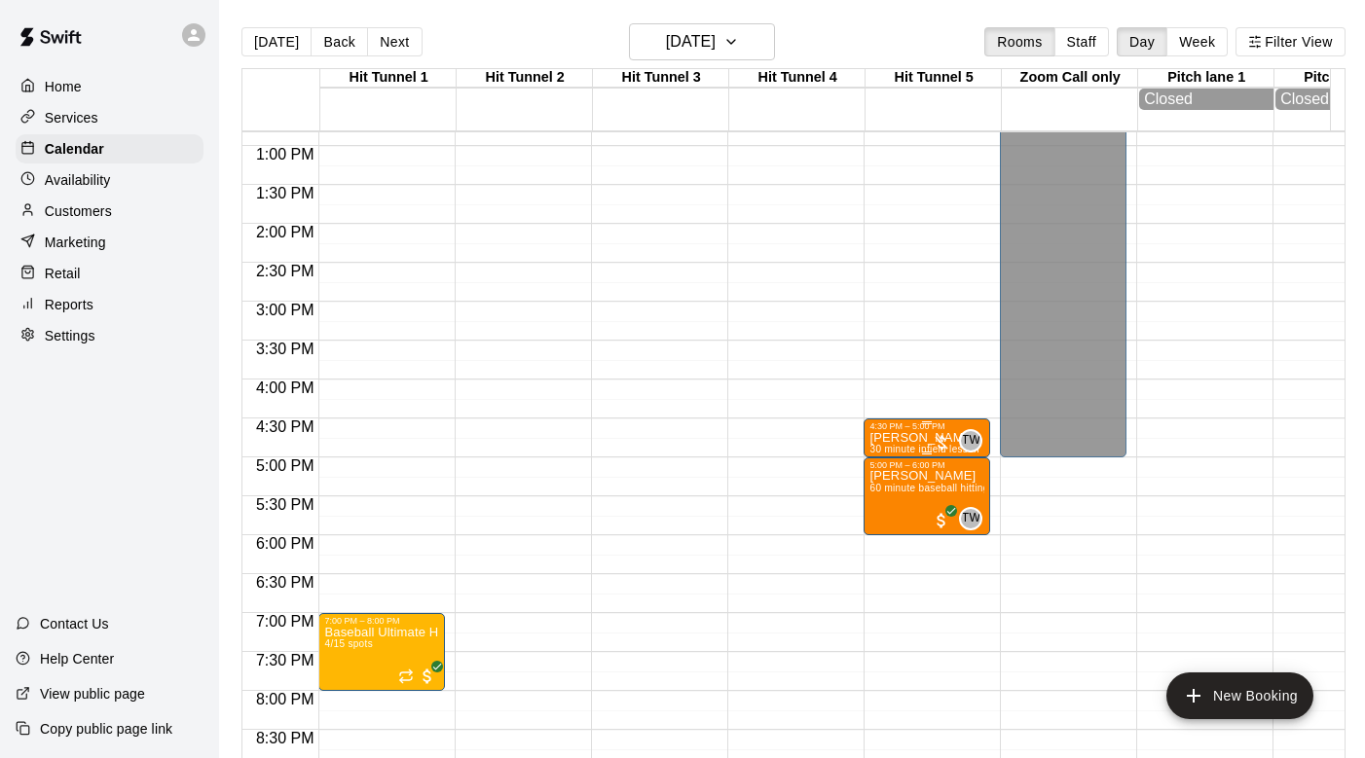
click at [895, 438] on p "[PERSON_NAME]" at bounding box center [924, 438] width 110 height 0
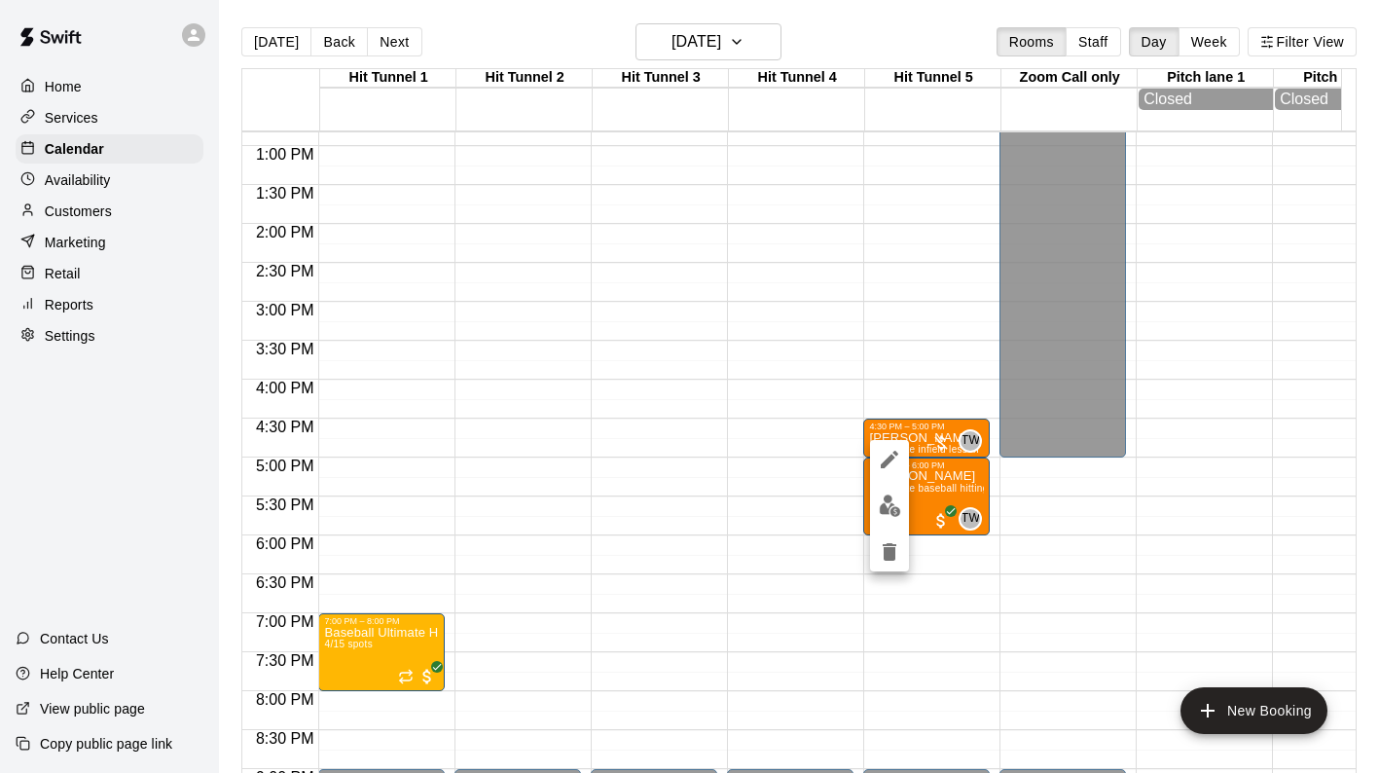
click at [784, 486] on div at bounding box center [689, 386] width 1379 height 773
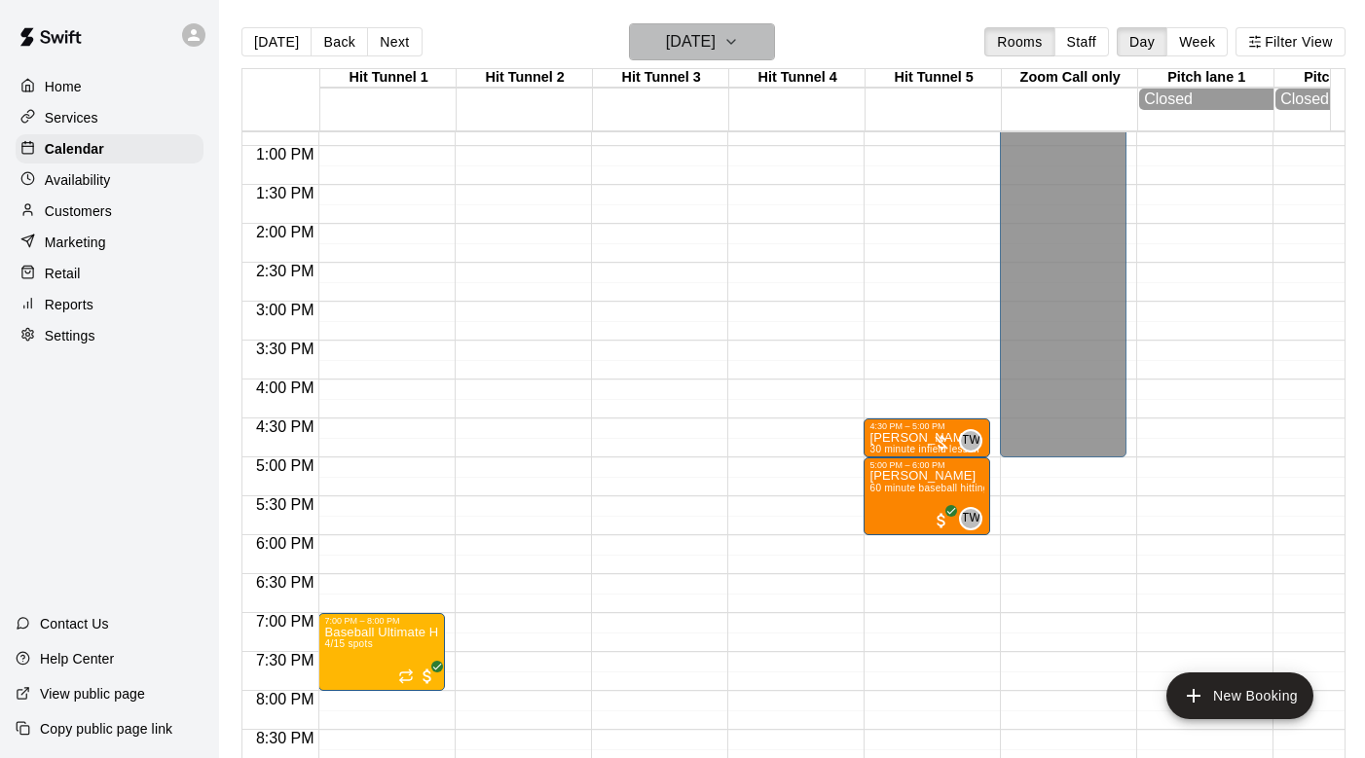
click at [739, 37] on icon "button" at bounding box center [731, 41] width 16 height 23
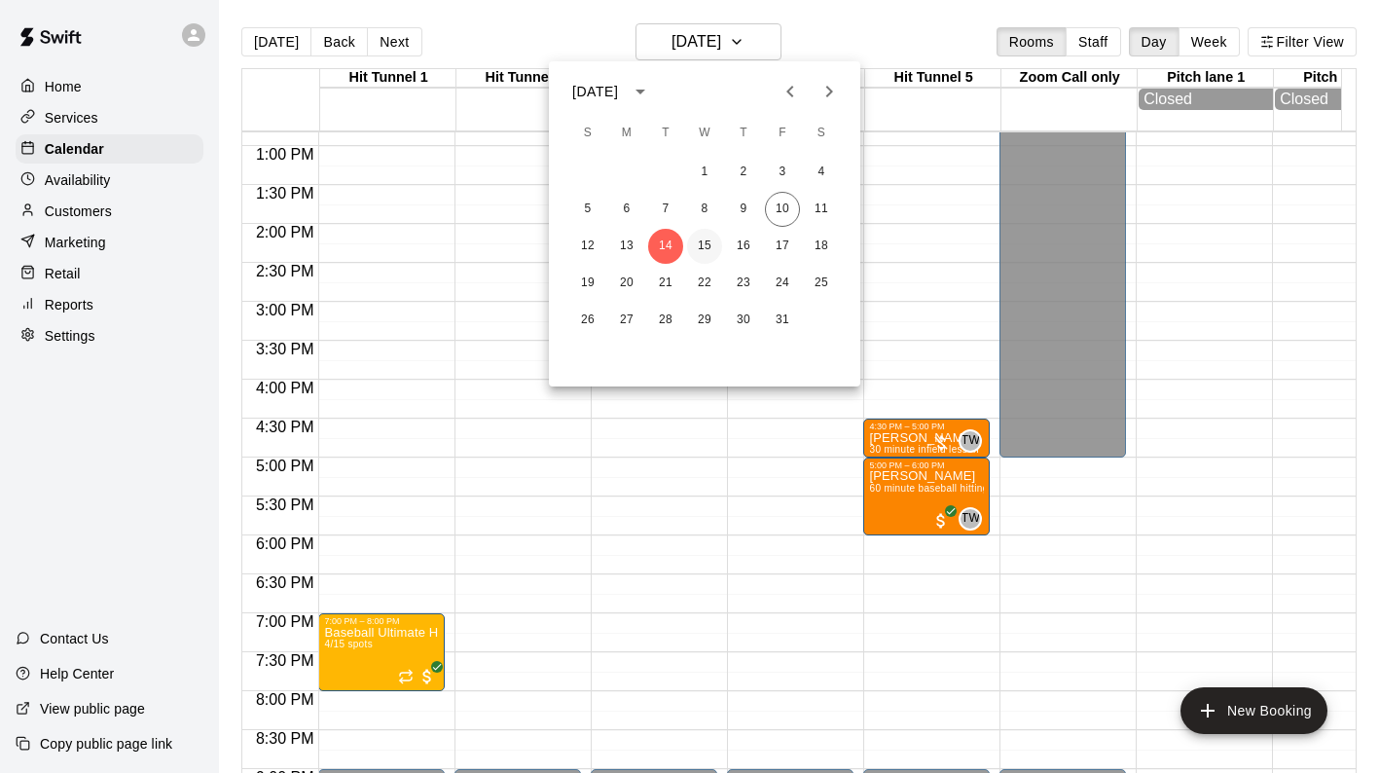
click at [708, 242] on button "15" at bounding box center [704, 246] width 35 height 35
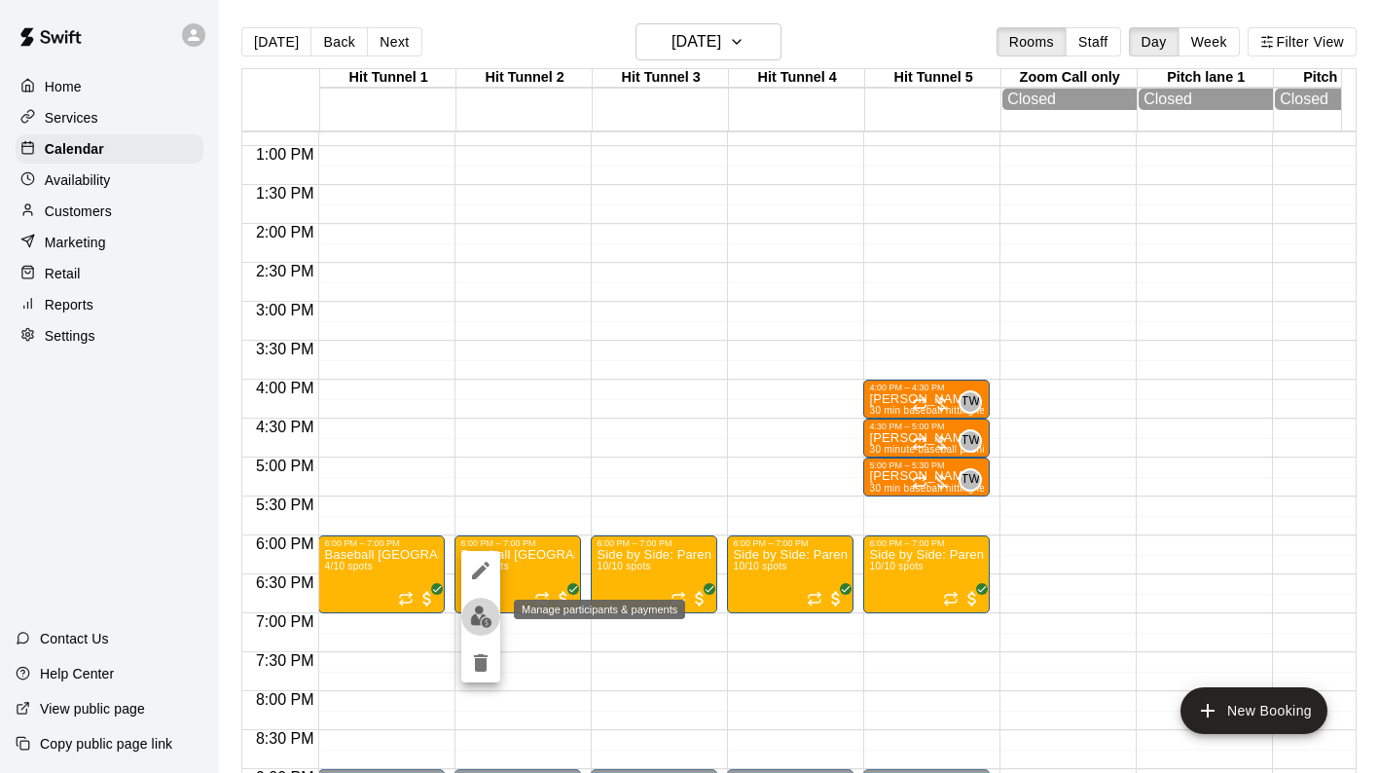
click at [480, 614] on img "edit" at bounding box center [481, 617] width 22 height 22
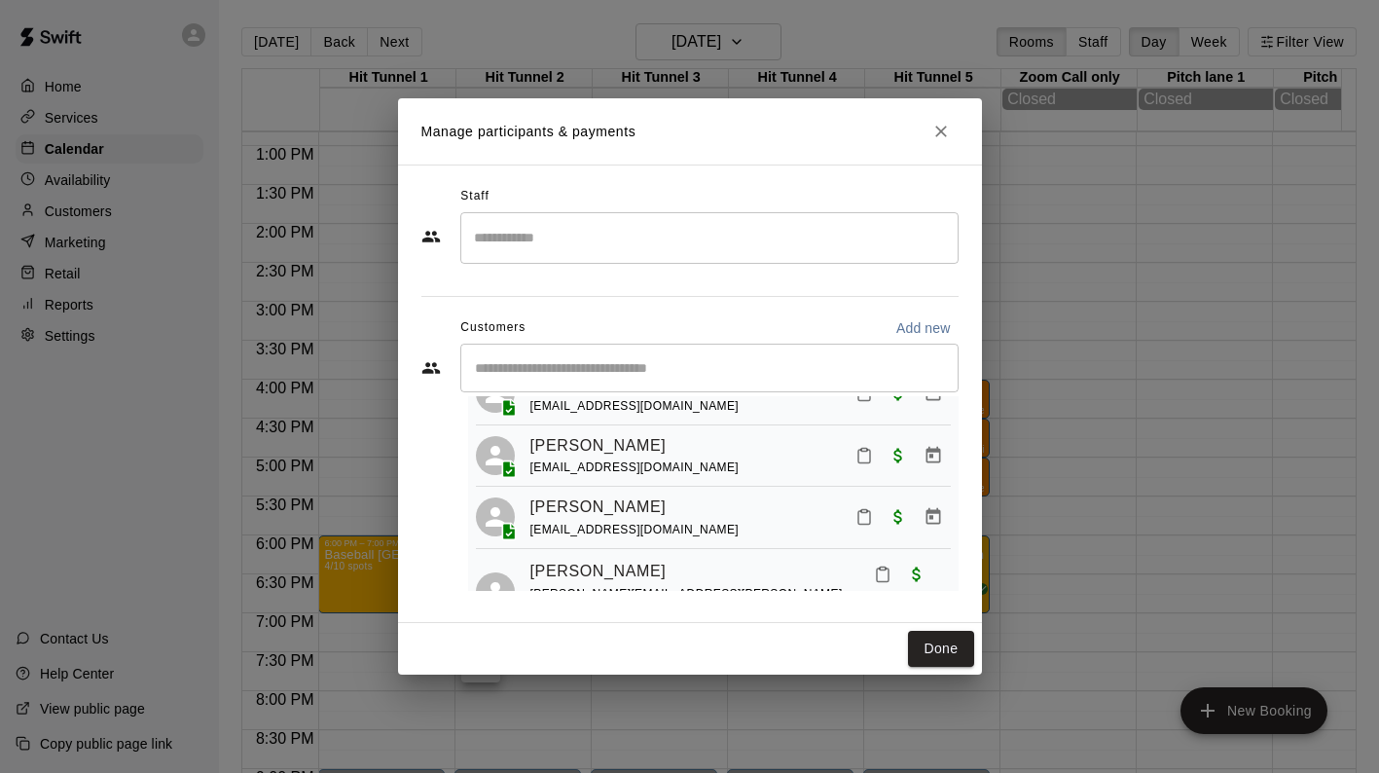
scroll to position [0, 0]
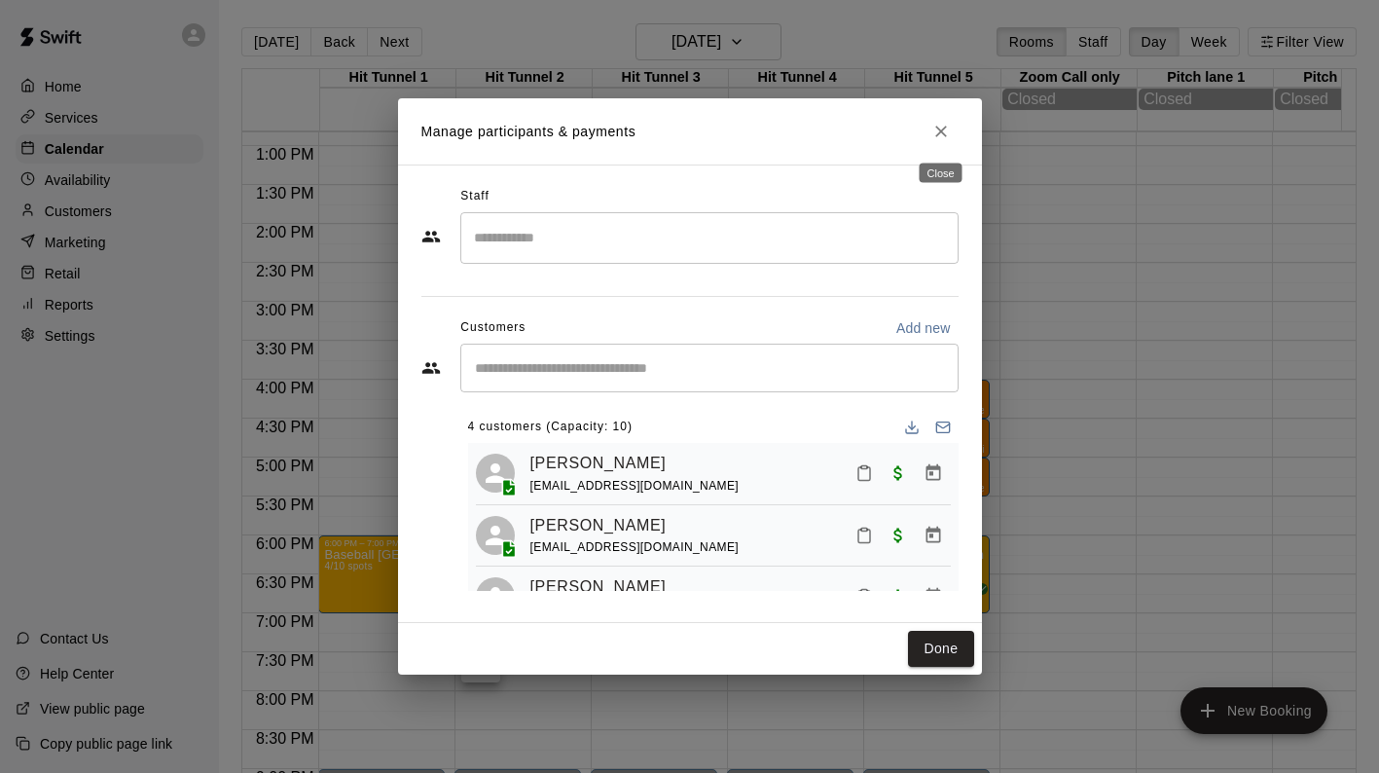
click at [940, 129] on icon "Close" at bounding box center [941, 131] width 19 height 19
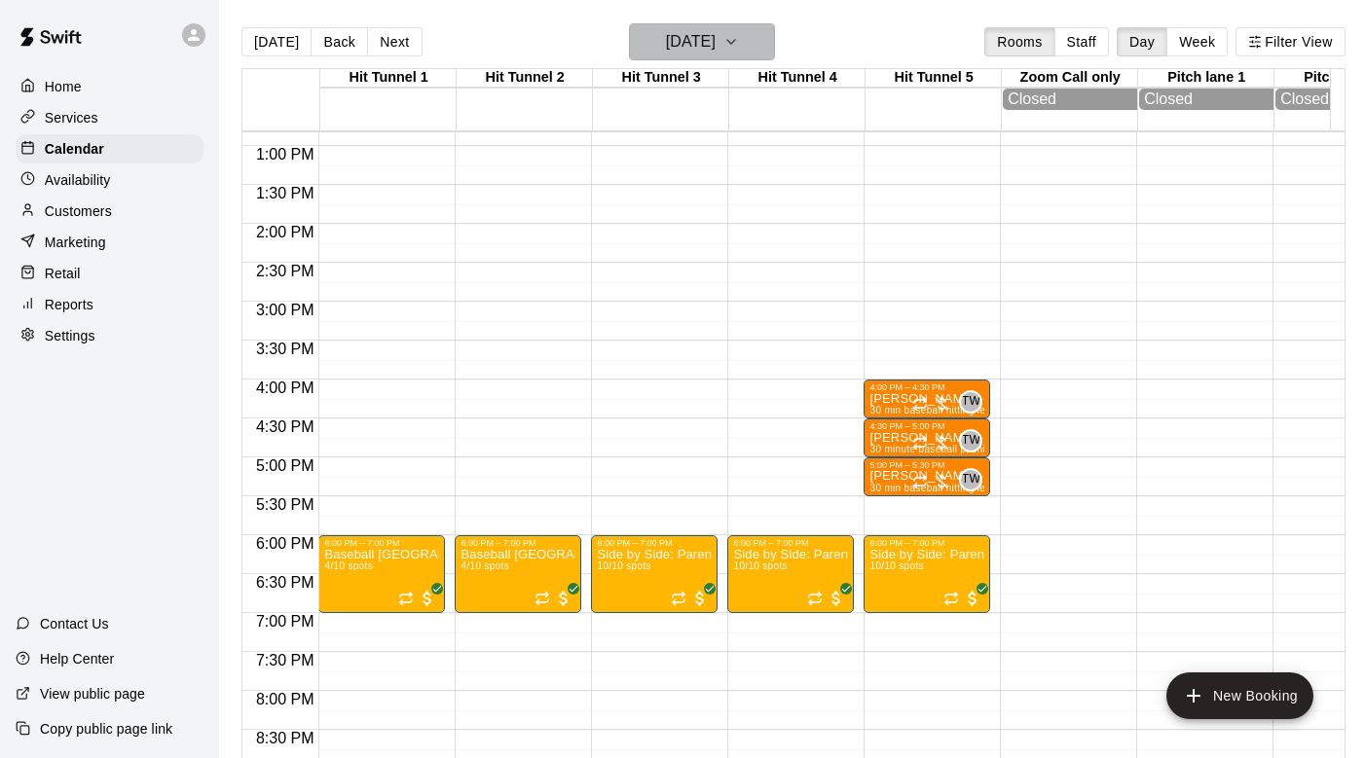
click at [739, 39] on icon "button" at bounding box center [731, 41] width 16 height 23
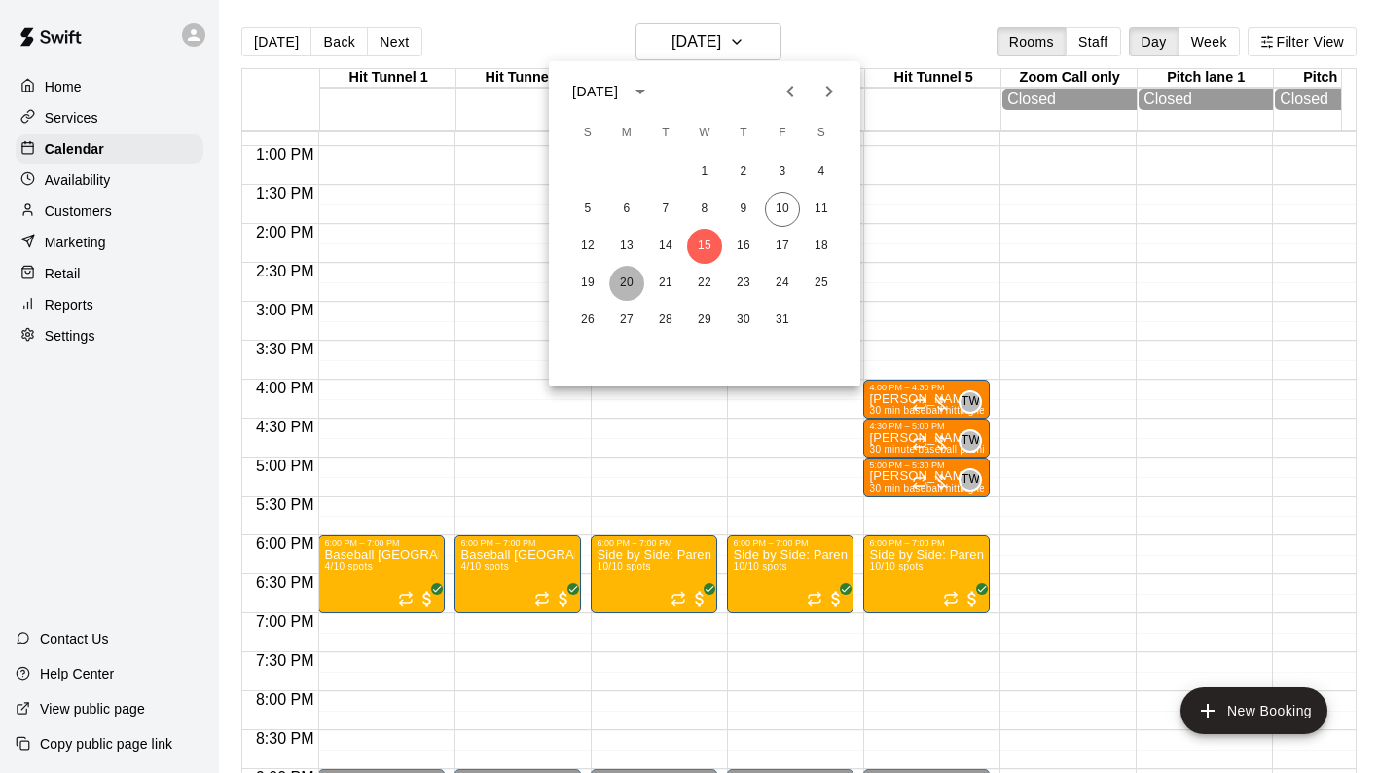
click at [630, 282] on button "20" at bounding box center [626, 283] width 35 height 35
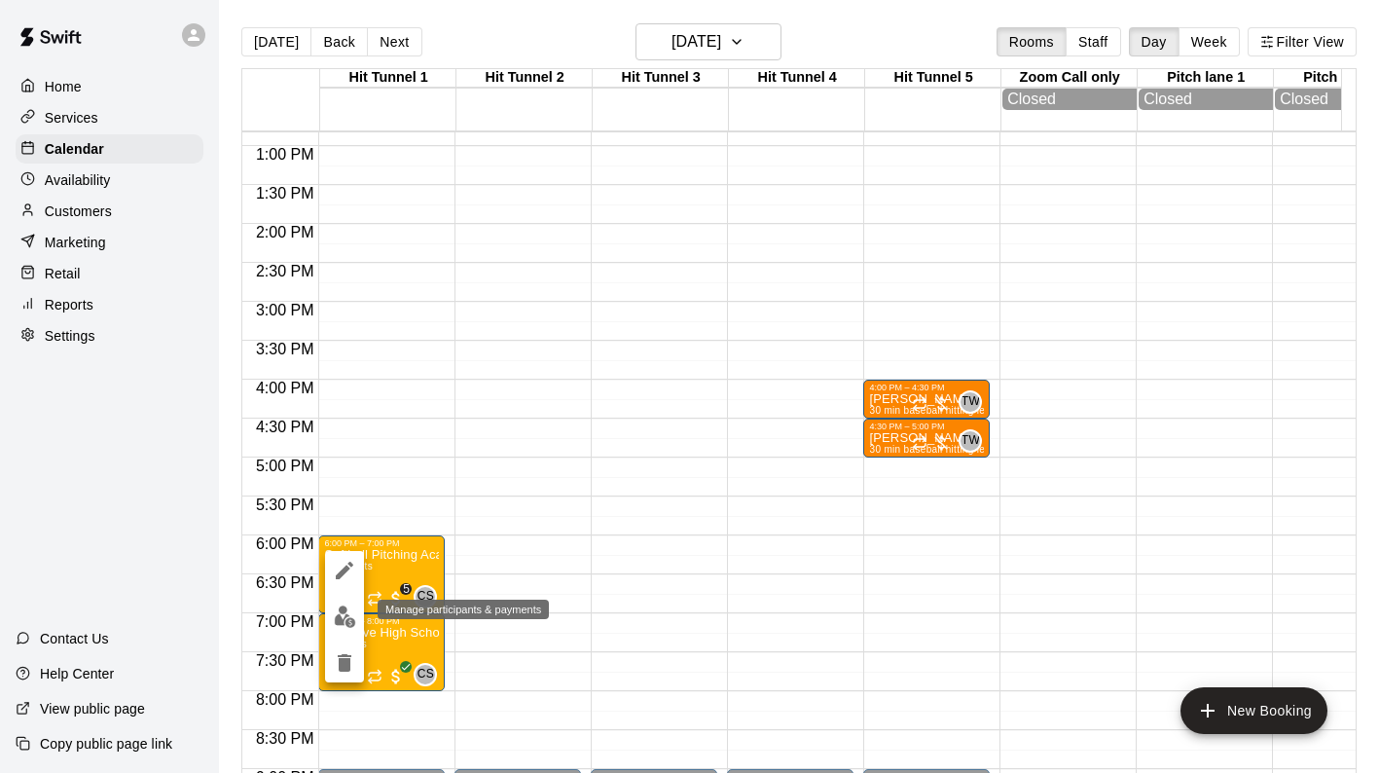
click at [339, 619] on img "edit" at bounding box center [345, 617] width 22 height 22
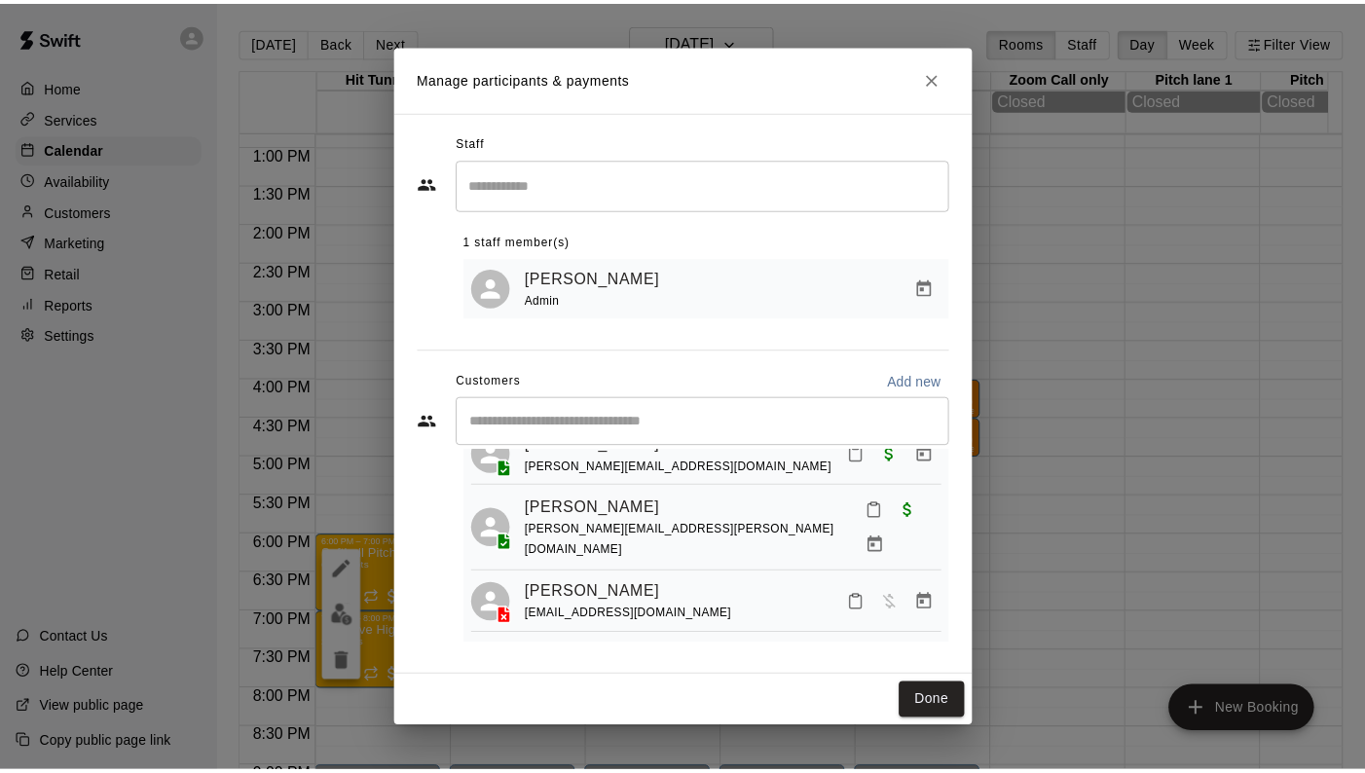
scroll to position [237, 0]
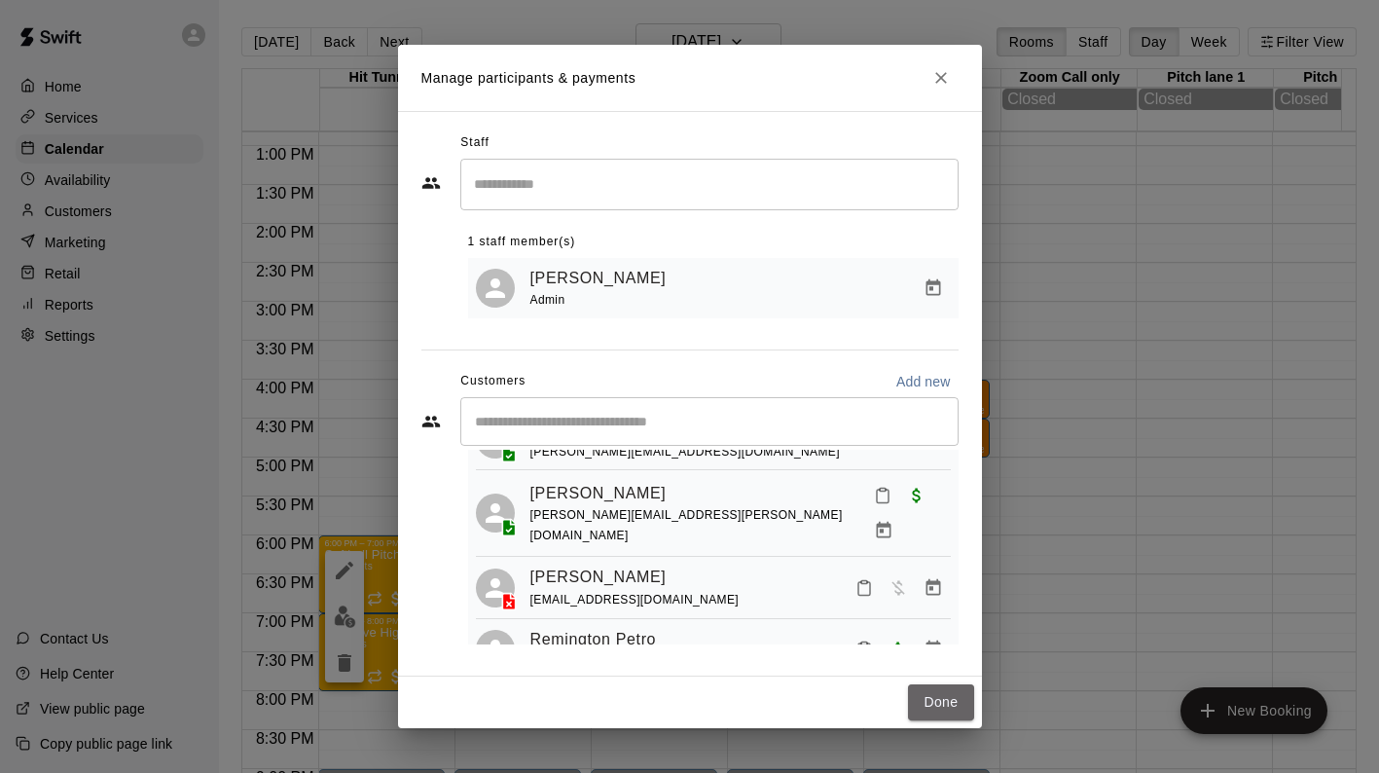
drag, startPoint x: 930, startPoint y: 711, endPoint x: 974, endPoint y: 668, distance: 62.0
click at [930, 711] on button "Done" at bounding box center [940, 702] width 65 height 36
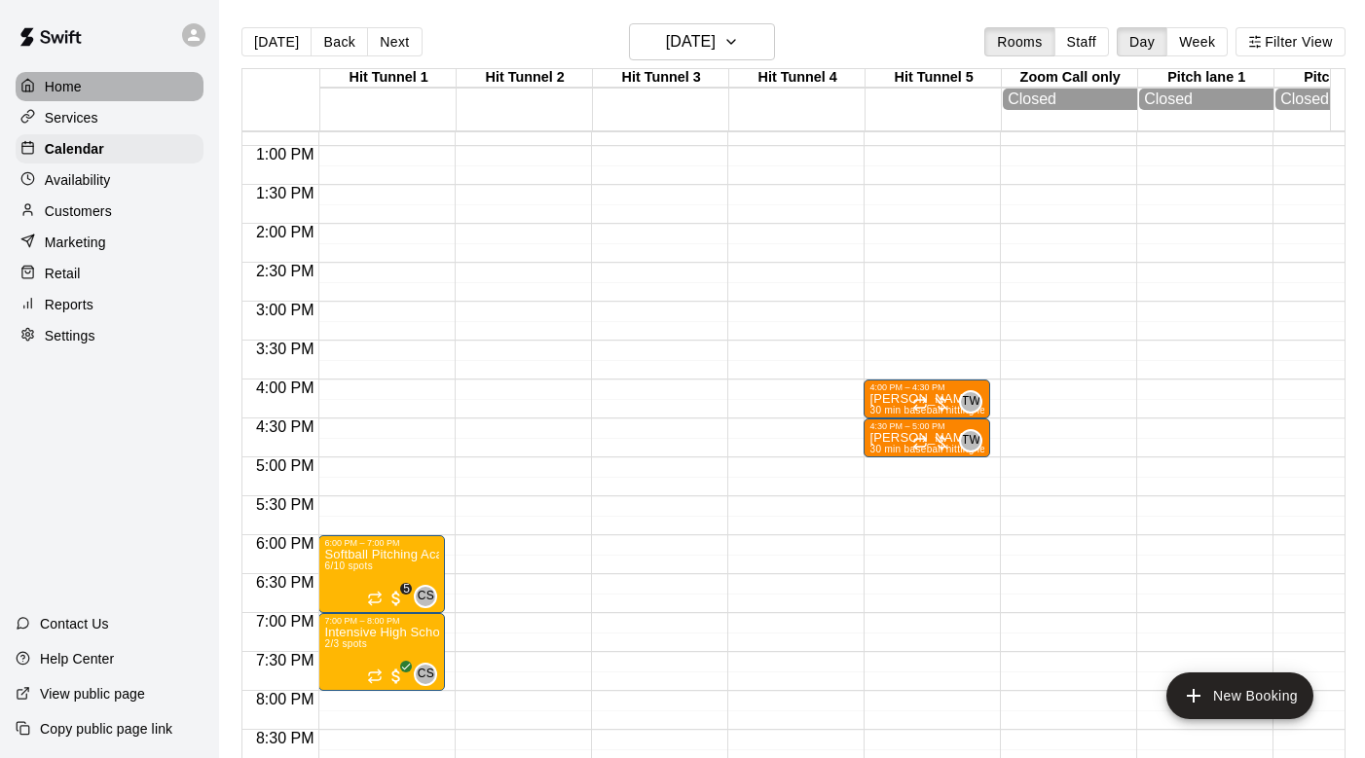
click at [71, 90] on p "Home" at bounding box center [63, 86] width 37 height 19
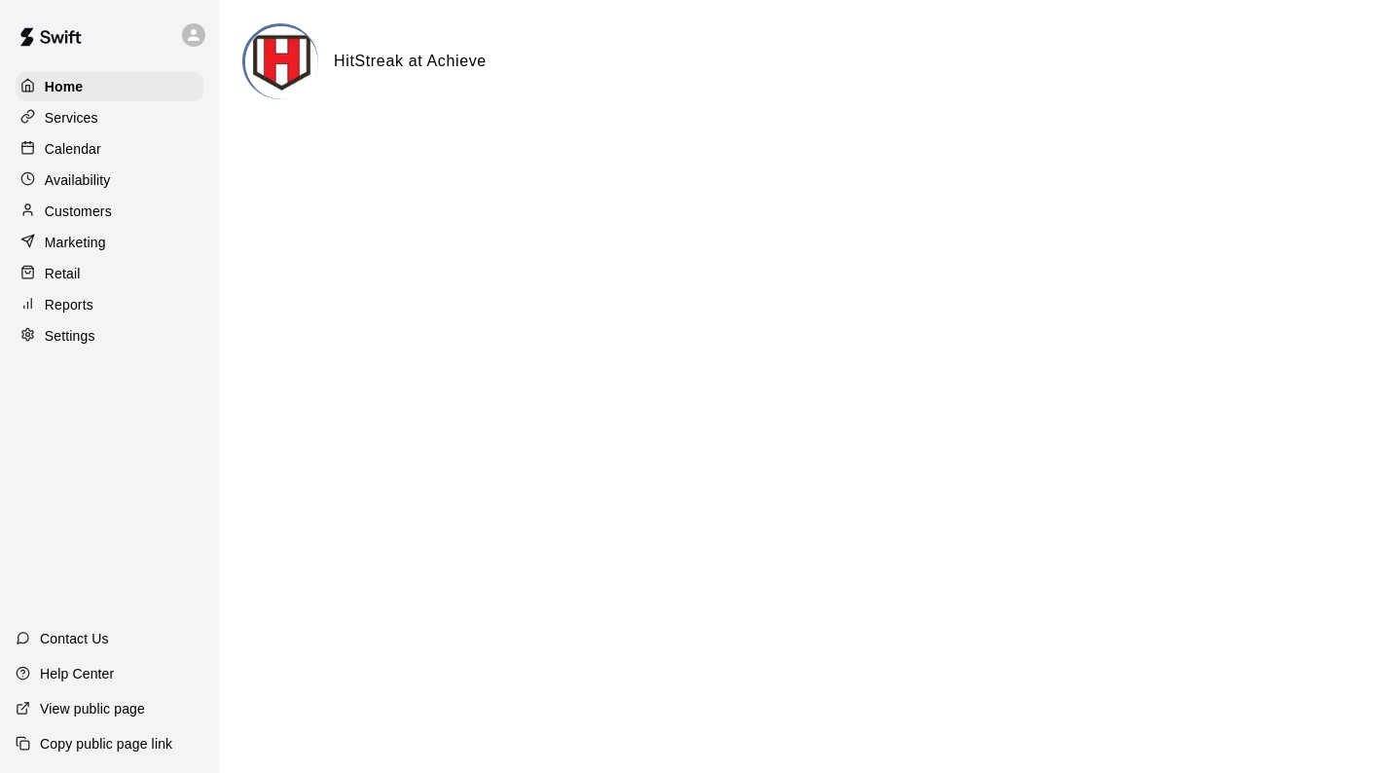
click at [70, 123] on p "Services" at bounding box center [72, 117] width 54 height 19
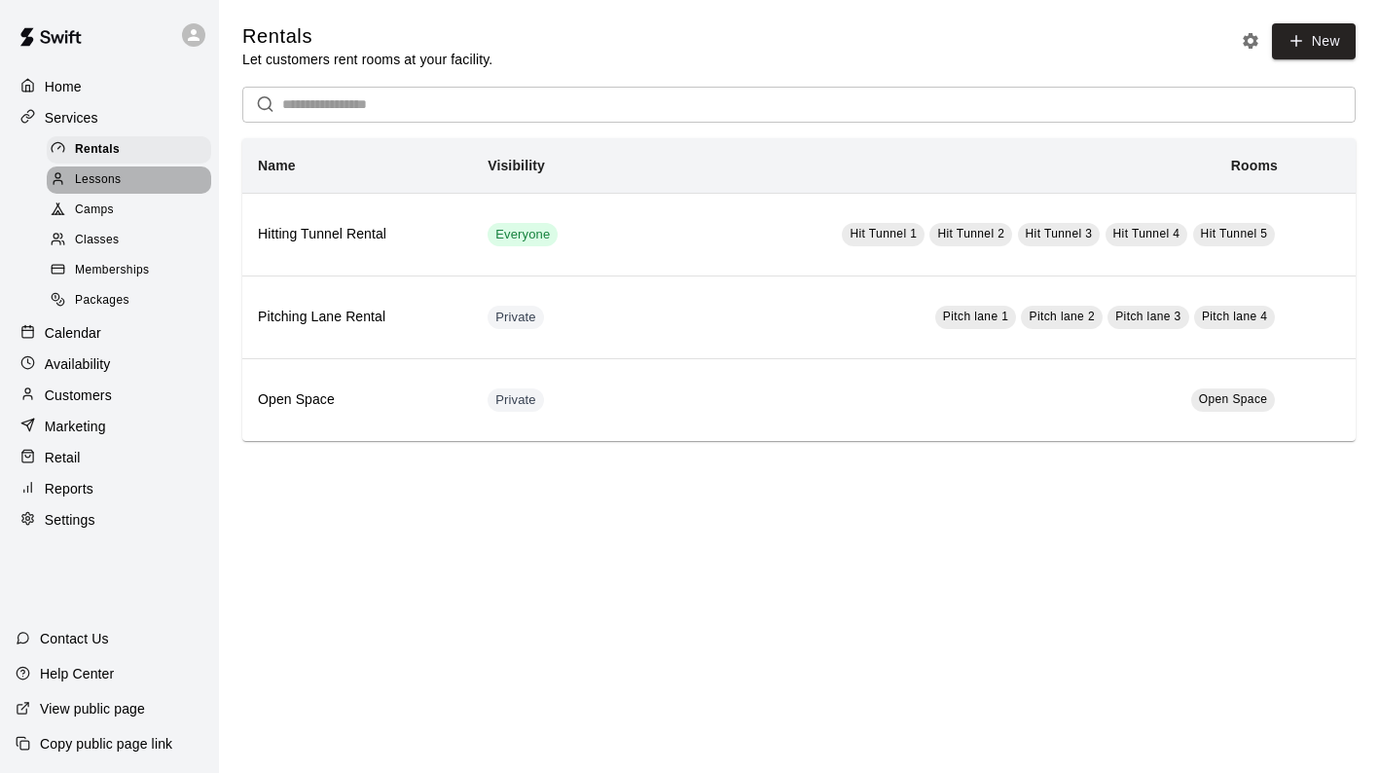
click at [91, 180] on span "Lessons" at bounding box center [98, 179] width 47 height 19
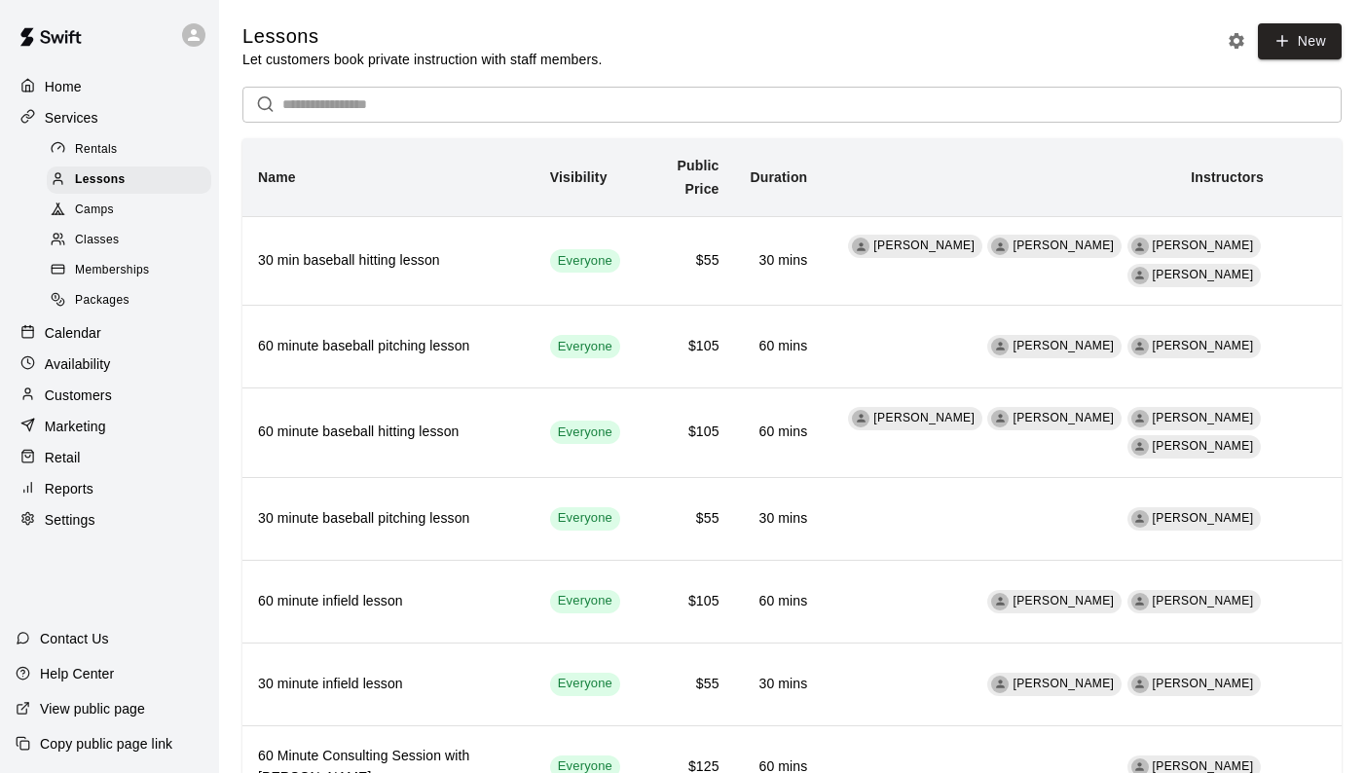
click at [98, 211] on span "Camps" at bounding box center [94, 210] width 39 height 19
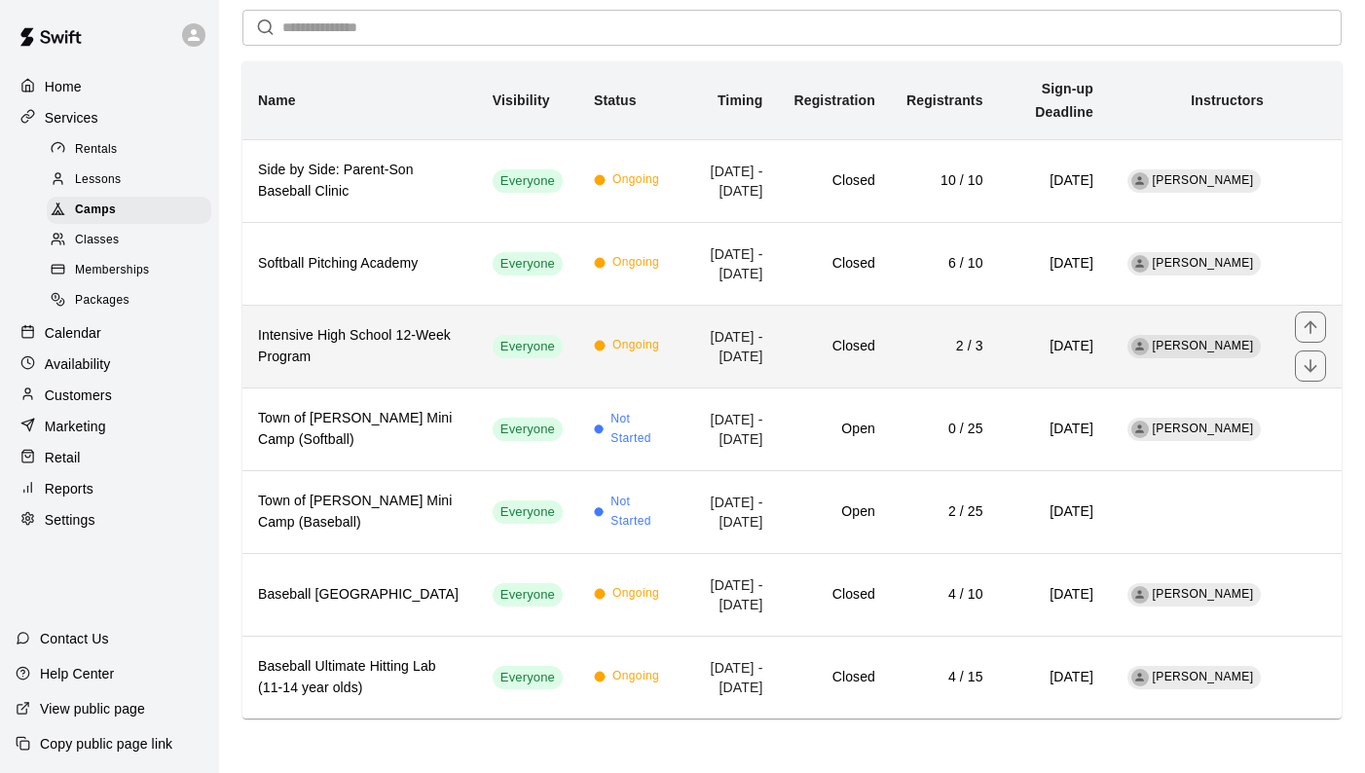
scroll to position [164, 0]
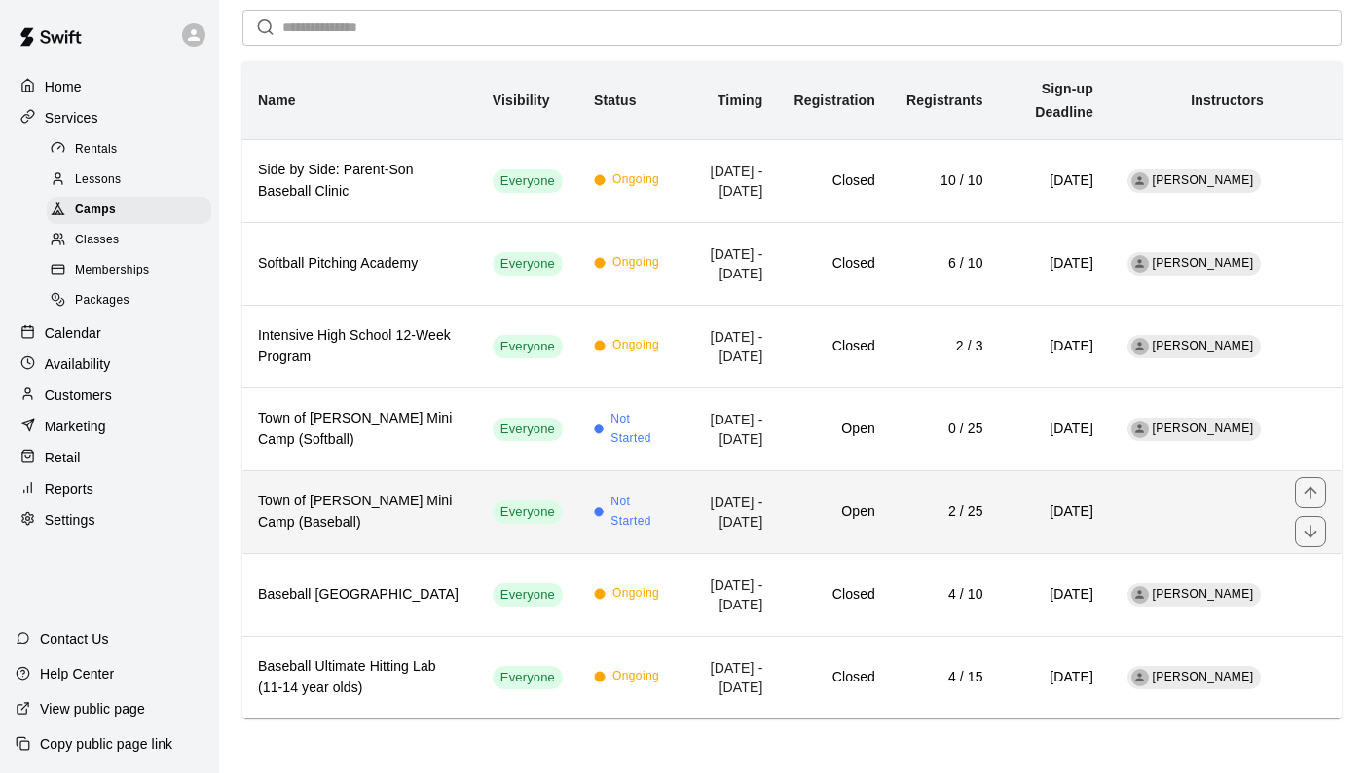
click at [340, 491] on h6 "Town of [PERSON_NAME] Mini Camp (Baseball)" at bounding box center [359, 512] width 203 height 43
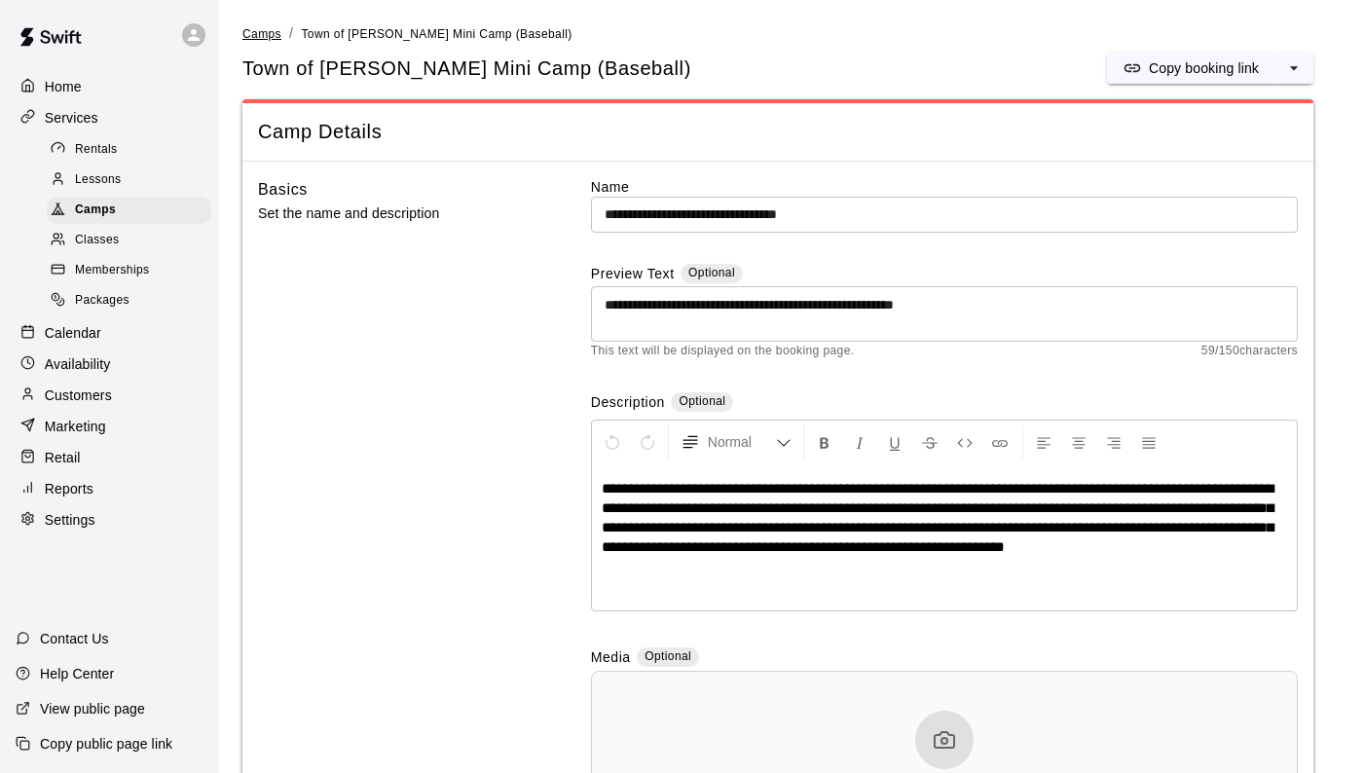
click at [257, 34] on span "Camps" at bounding box center [261, 34] width 39 height 14
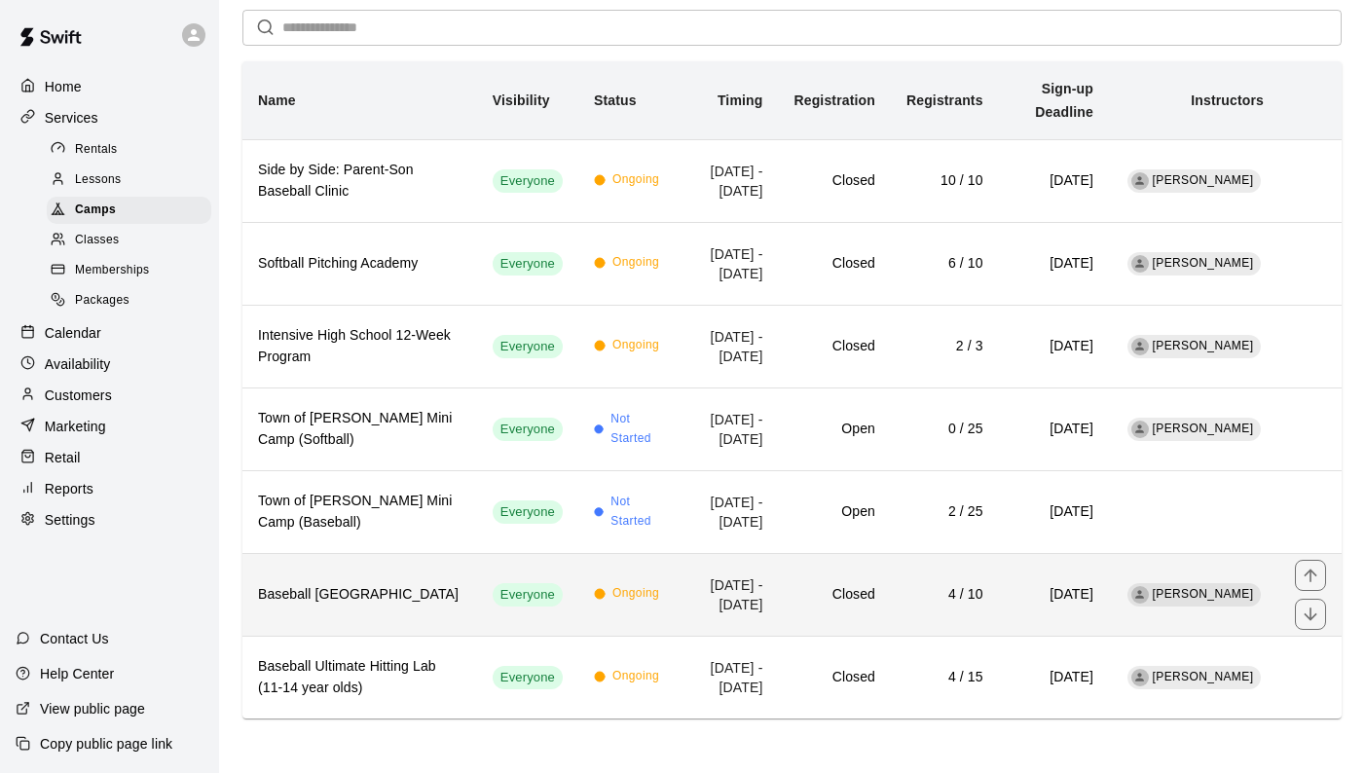
scroll to position [164, 0]
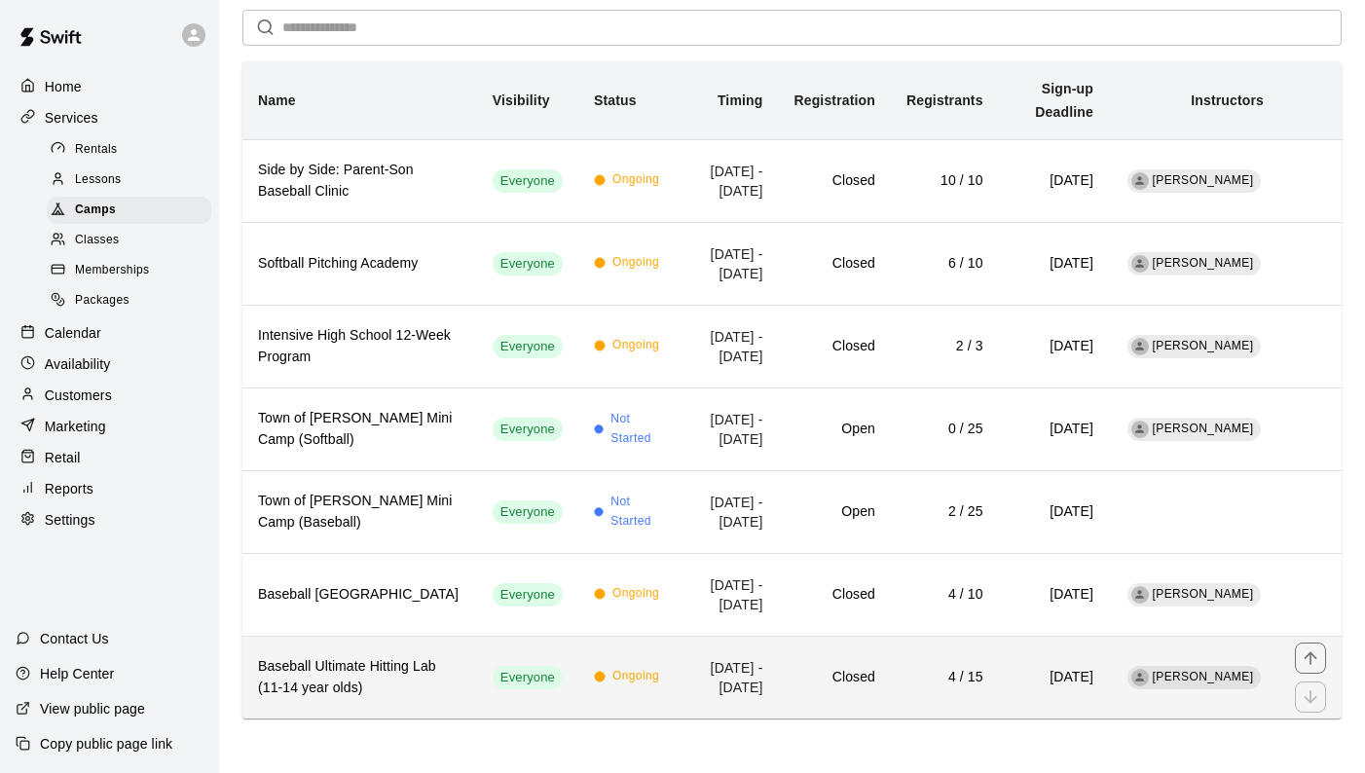
click at [297, 661] on h6 "Baseball Ultimate Hitting Lab (11-14 year olds)" at bounding box center [359, 677] width 203 height 43
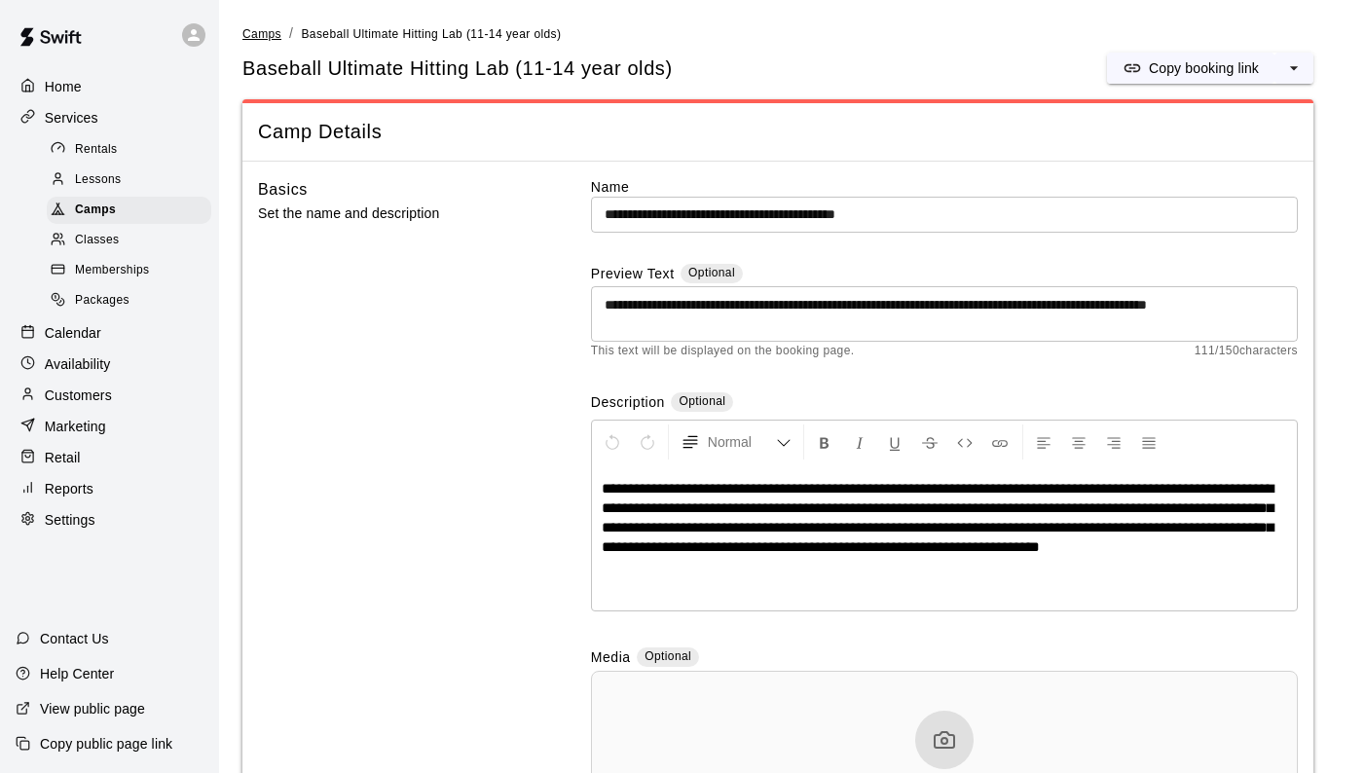
click at [249, 30] on span "Camps" at bounding box center [261, 34] width 39 height 14
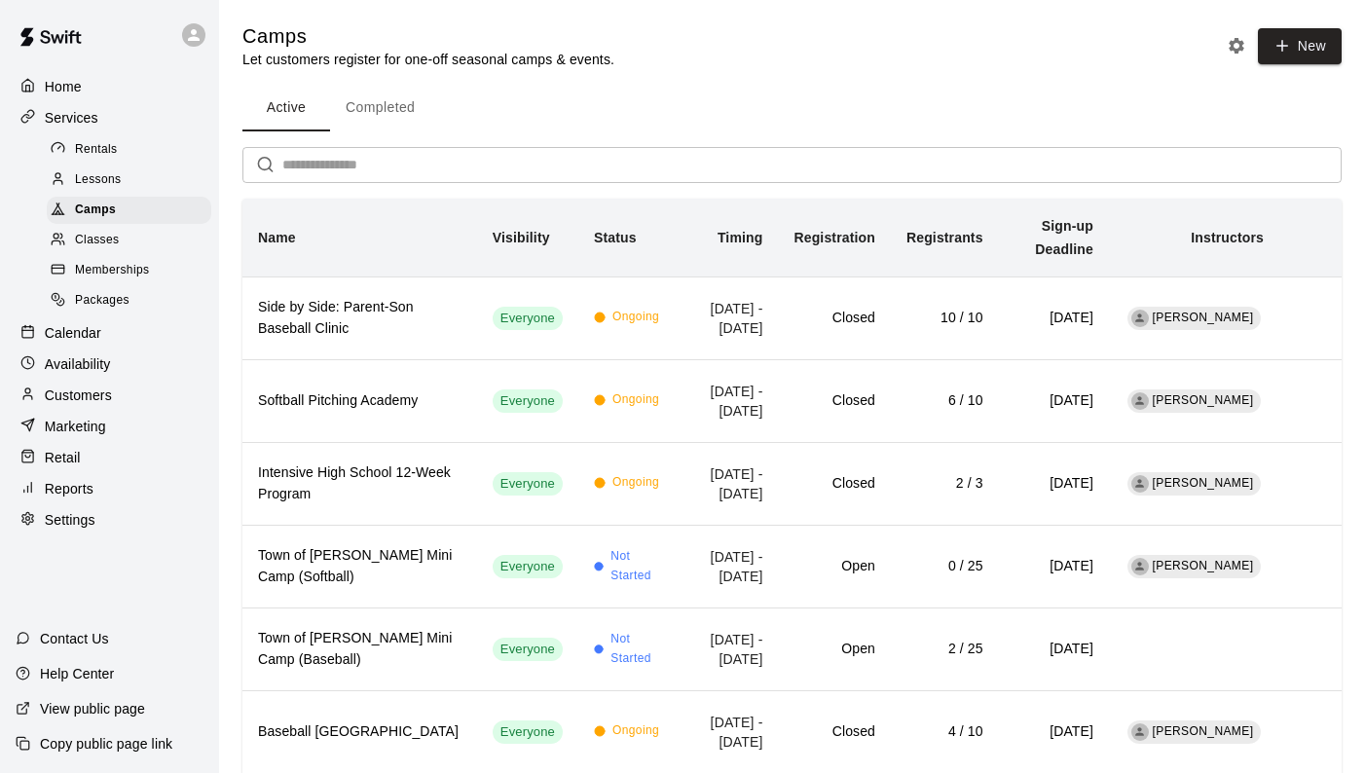
click at [63, 85] on p "Home" at bounding box center [63, 86] width 37 height 19
